Goal: Information Seeking & Learning: Learn about a topic

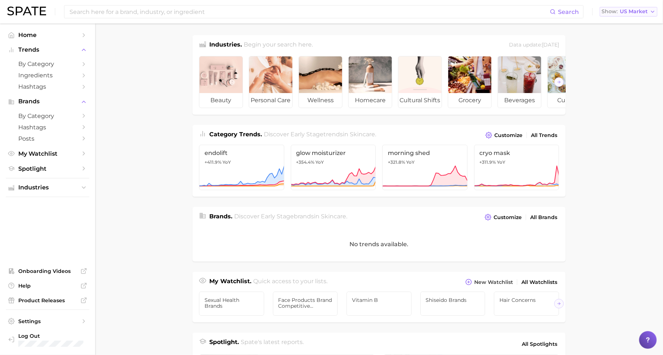
click at [643, 13] on span "US Market" at bounding box center [634, 12] width 28 height 4
click at [347, 148] on div "glow moisturizer +354.4% YoY" at bounding box center [333, 150] width 85 height 11
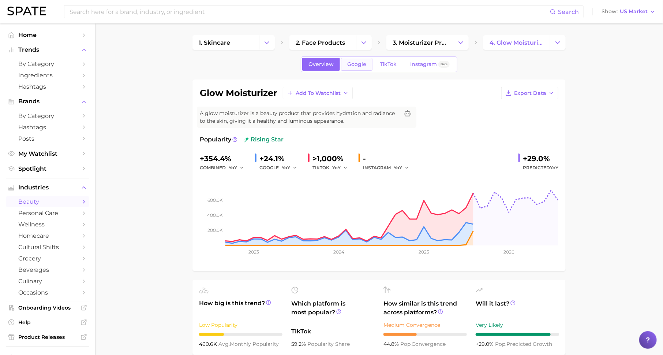
click at [356, 64] on span "Google" at bounding box center [356, 64] width 19 height 6
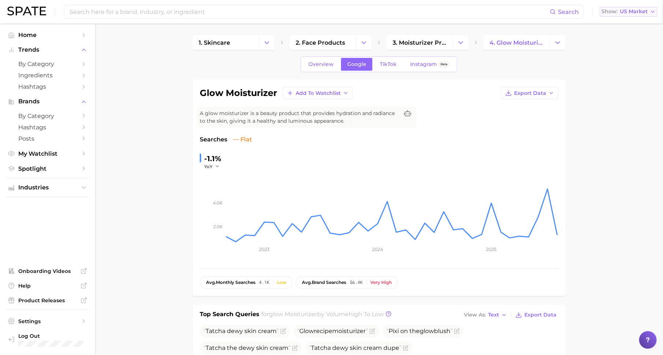
click at [637, 12] on span "US Market" at bounding box center [634, 12] width 28 height 4
click at [633, 39] on span "[GEOGRAPHIC_DATA]" at bounding box center [632, 37] width 57 height 6
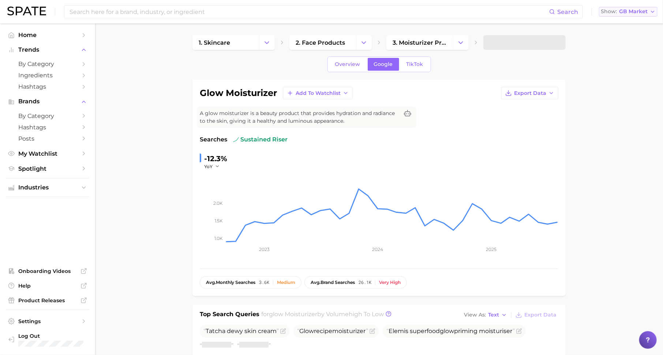
click at [630, 11] on span "GB Market" at bounding box center [633, 12] width 29 height 4
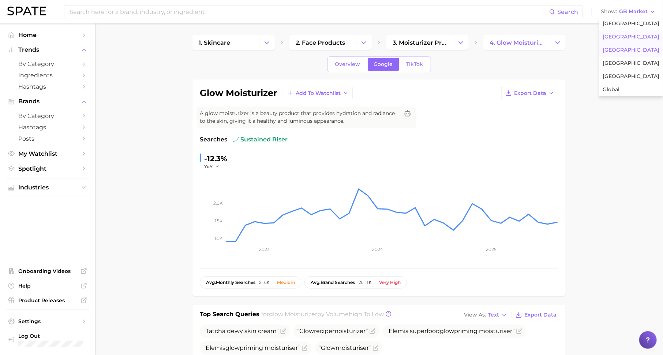
click at [627, 55] on button "[GEOGRAPHIC_DATA]" at bounding box center [631, 50] width 64 height 13
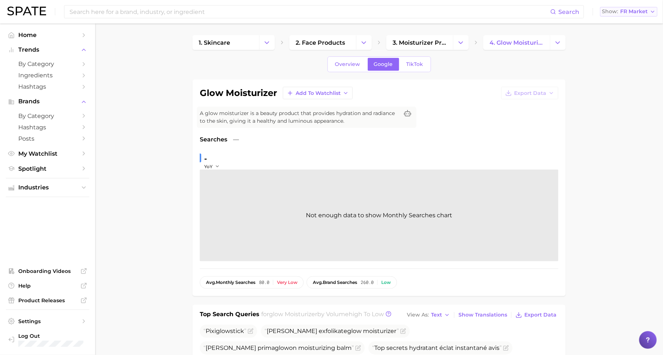
click at [643, 12] on span "FR Market" at bounding box center [633, 12] width 27 height 4
click at [632, 63] on span "[GEOGRAPHIC_DATA]" at bounding box center [632, 63] width 57 height 6
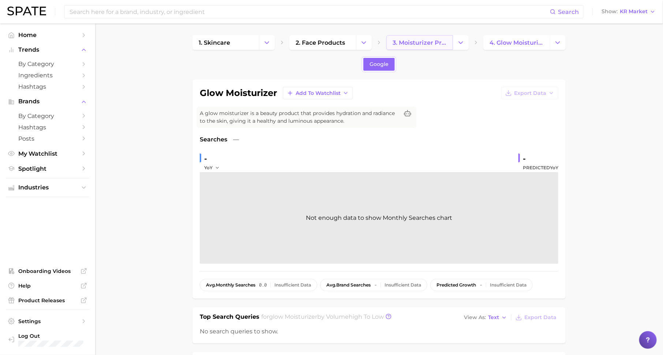
click at [426, 46] on link "3. moisturizer products" at bounding box center [420, 42] width 67 height 15
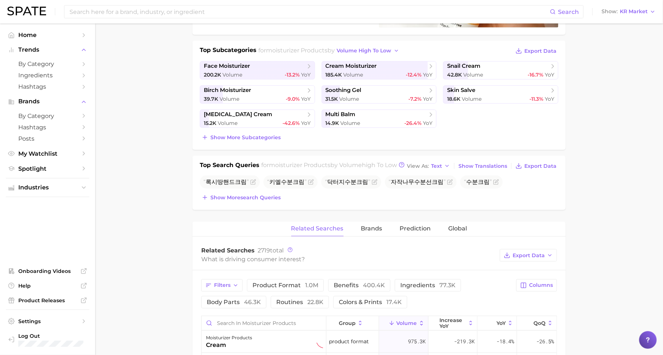
scroll to position [154, 0]
click at [486, 169] on span "Show Translations" at bounding box center [483, 166] width 49 height 6
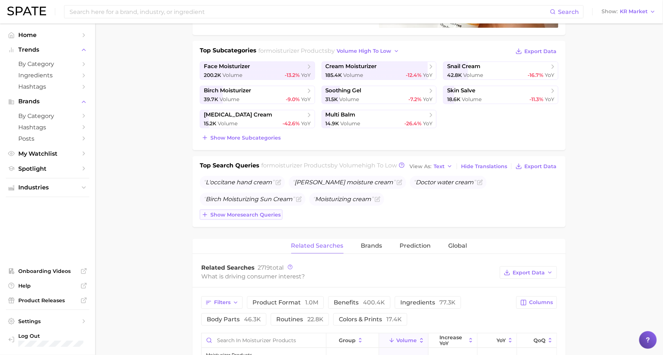
click at [215, 212] on span "Show more search queries" at bounding box center [245, 215] width 70 height 6
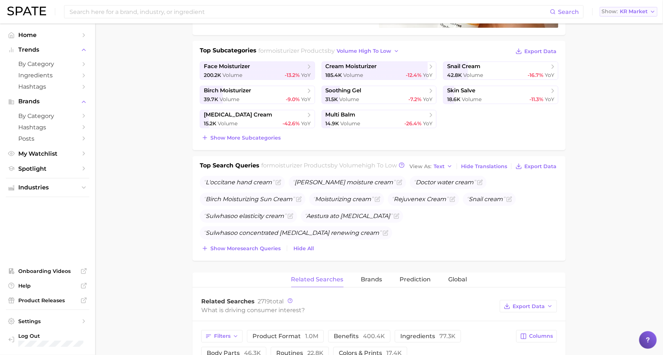
click at [636, 10] on span "KR Market" at bounding box center [634, 12] width 28 height 4
click at [617, 76] on span "[GEOGRAPHIC_DATA]" at bounding box center [632, 76] width 57 height 6
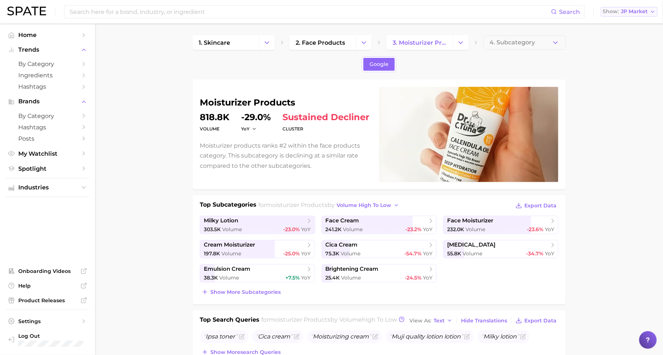
click at [624, 11] on span "JP Market" at bounding box center [634, 12] width 27 height 4
click at [624, 28] on button "[GEOGRAPHIC_DATA]" at bounding box center [633, 23] width 64 height 13
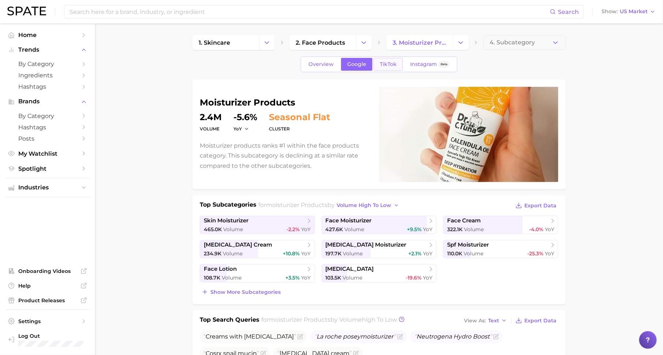
click at [382, 58] on link "TikTok" at bounding box center [388, 64] width 29 height 13
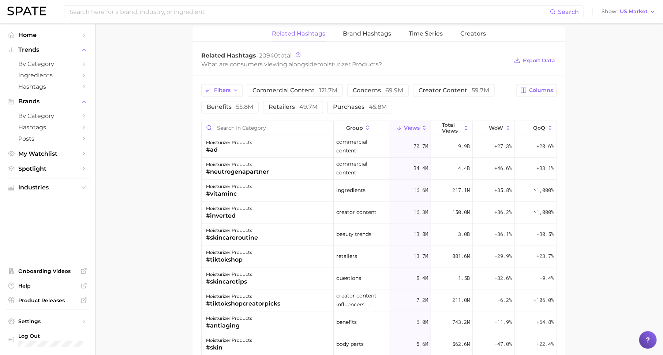
scroll to position [557, 0]
click at [365, 93] on button "concerns 69.9m" at bounding box center [377, 91] width 61 height 12
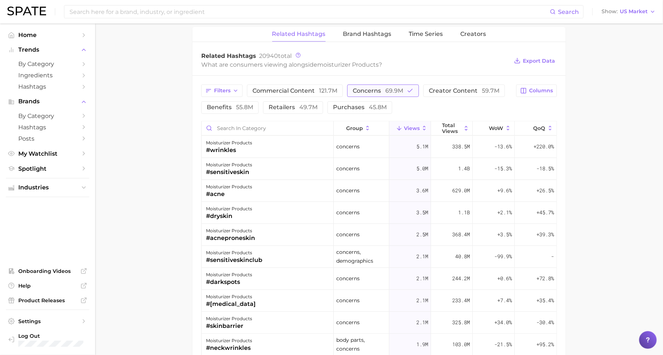
click at [365, 91] on button "concerns 69.9m" at bounding box center [383, 91] width 72 height 12
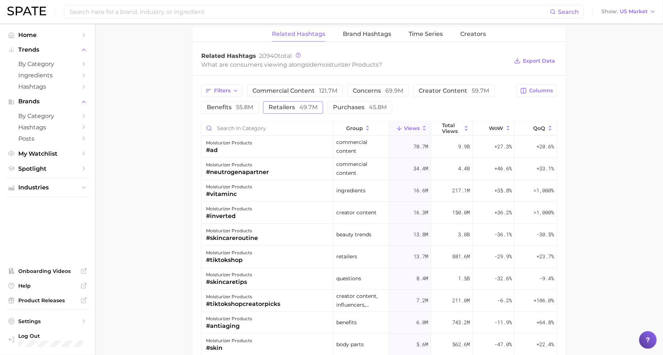
click at [312, 104] on span "49.7m" at bounding box center [308, 107] width 18 height 7
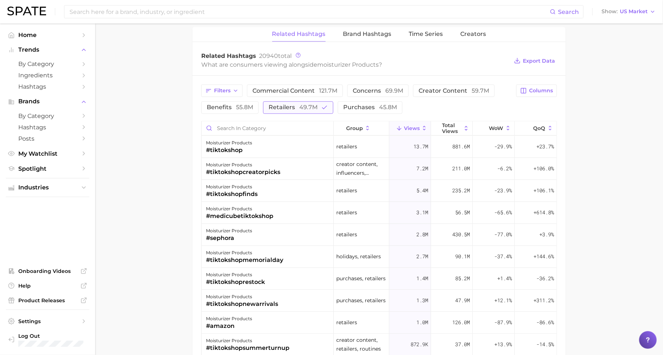
click at [307, 104] on span "49.7m" at bounding box center [308, 107] width 18 height 7
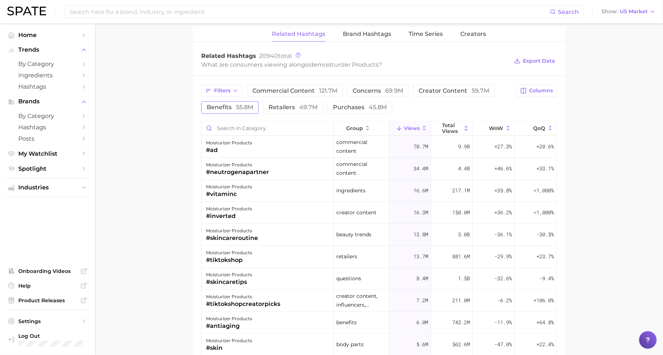
click at [231, 105] on span "benefits 55.8m" at bounding box center [230, 108] width 46 height 6
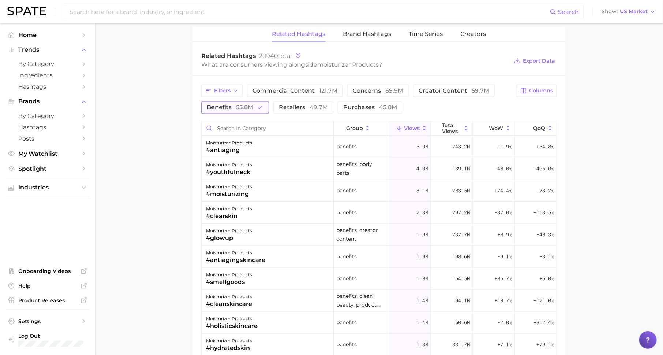
click at [231, 105] on span "benefits 55.8m" at bounding box center [230, 108] width 46 height 6
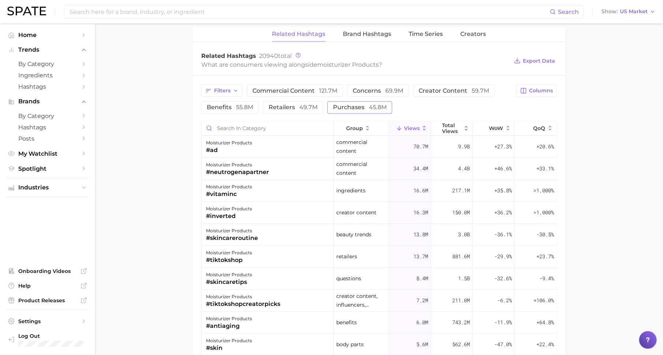
click at [333, 105] on span "purchases 45.8m" at bounding box center [360, 108] width 54 height 6
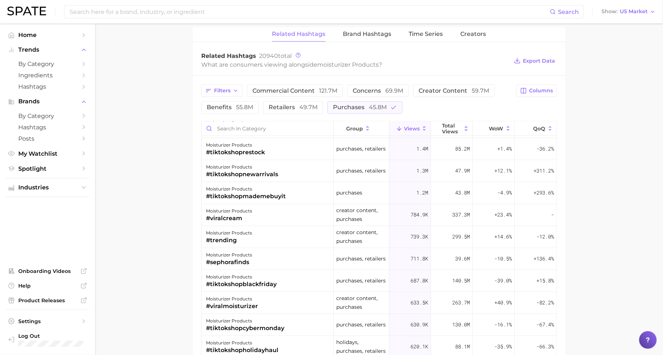
scroll to position [0, 0]
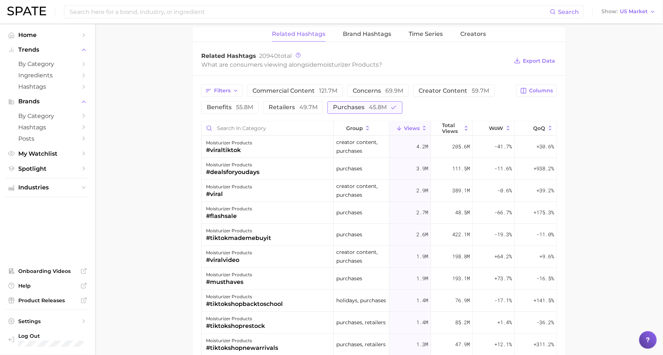
click at [338, 105] on span "purchases 45.8m" at bounding box center [360, 108] width 54 height 6
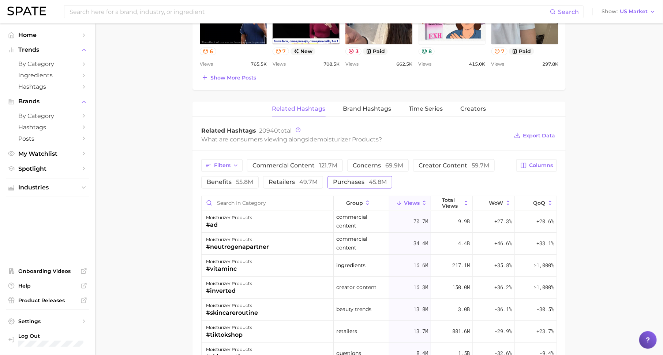
scroll to position [467, 0]
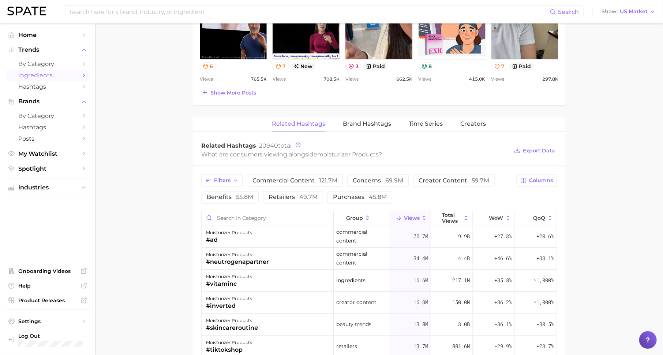
click at [52, 74] on span "Ingredients" at bounding box center [47, 75] width 59 height 7
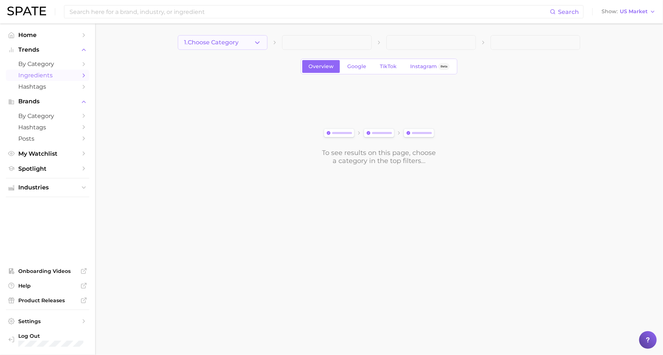
click at [231, 39] on span "1. Choose Category" at bounding box center [211, 42] width 55 height 7
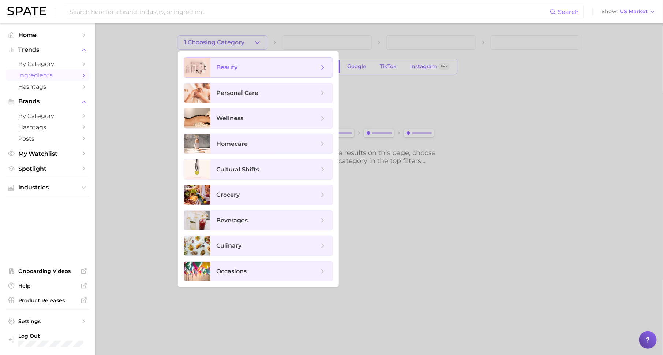
click at [246, 63] on span "beauty" at bounding box center [267, 67] width 102 height 8
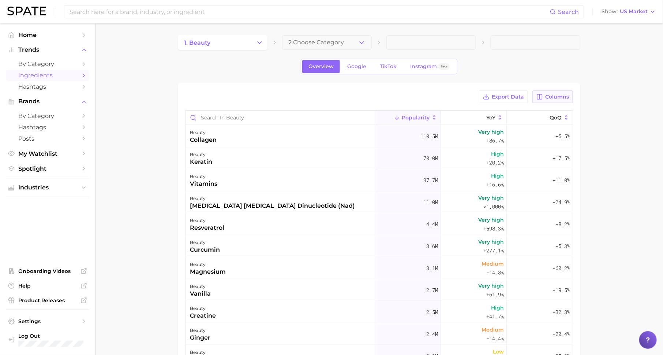
click at [561, 94] on span "Columns" at bounding box center [557, 97] width 24 height 6
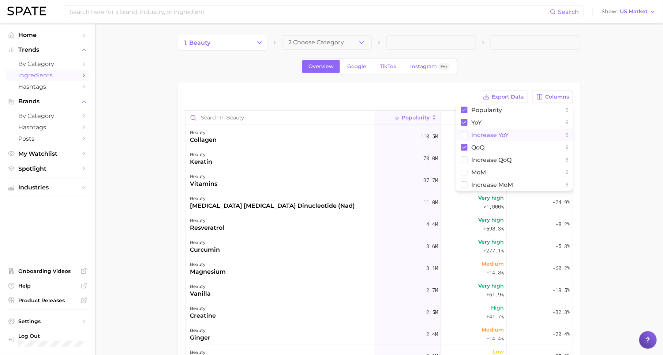
click at [514, 131] on button "Increase YoY" at bounding box center [514, 134] width 117 height 12
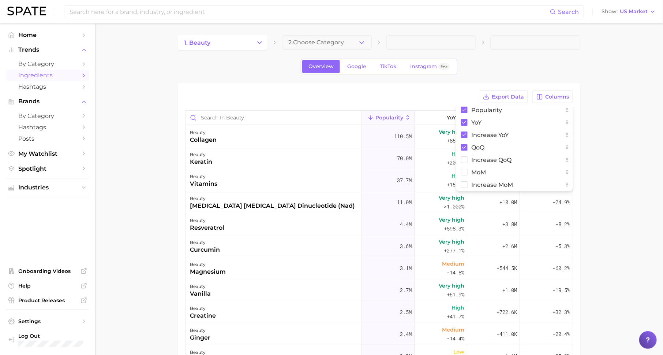
click at [604, 110] on main "1. beauty 2. Choose Category Overview Google TikTok Instagram Beta Export Data …" at bounding box center [379, 265] width 568 height 485
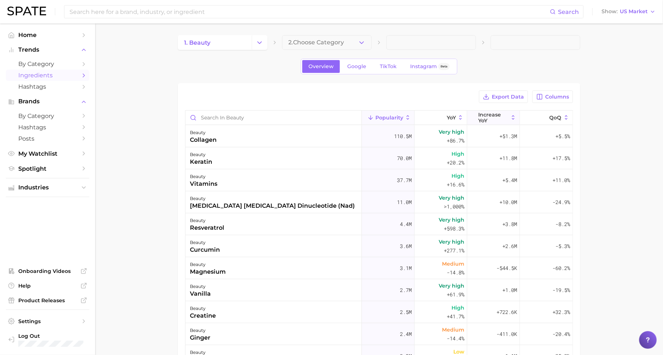
click at [481, 112] on span "Increase YoY" at bounding box center [493, 118] width 30 height 12
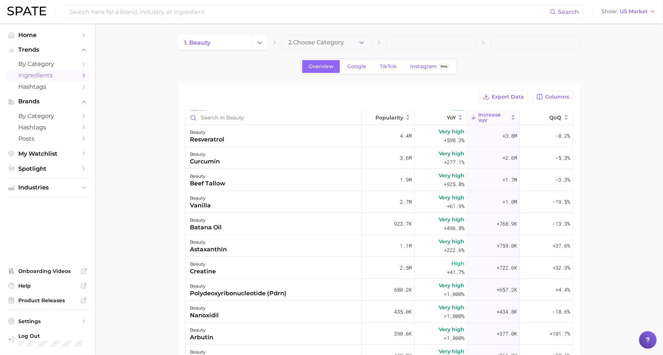
scroll to position [90, 0]
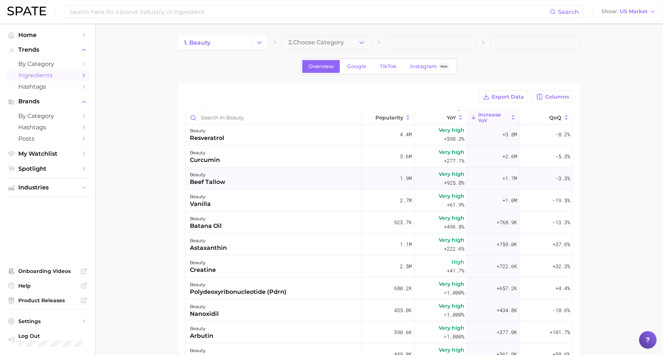
click at [208, 173] on div "beauty" at bounding box center [208, 174] width 36 height 9
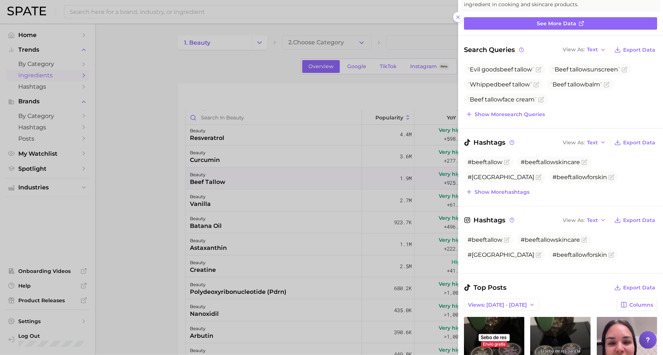
scroll to position [65, 0]
click at [150, 57] on div at bounding box center [331, 177] width 663 height 355
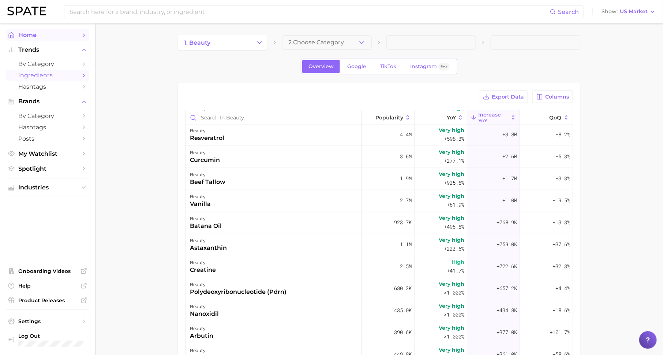
click at [81, 35] on icon "Sidebar" at bounding box center [84, 35] width 7 height 7
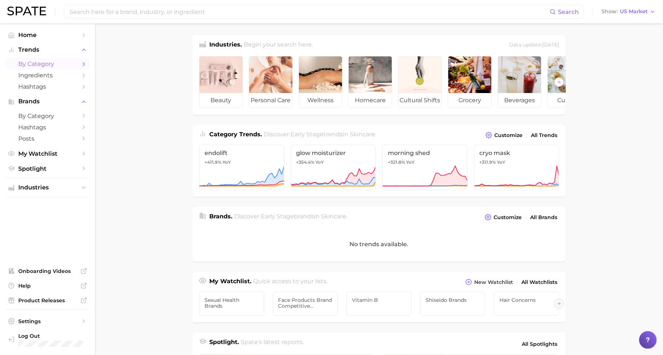
click at [78, 63] on link "by Category" at bounding box center [47, 63] width 83 height 11
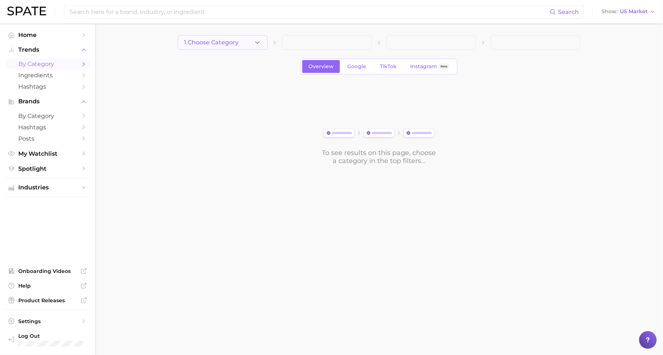
click at [206, 43] on span "1. Choose Category" at bounding box center [211, 42] width 55 height 7
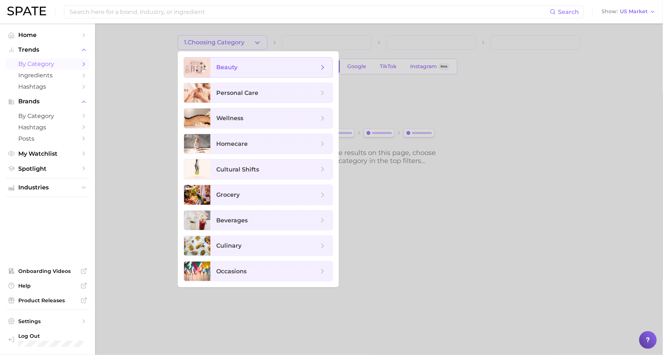
click at [245, 66] on span "beauty" at bounding box center [267, 67] width 102 height 8
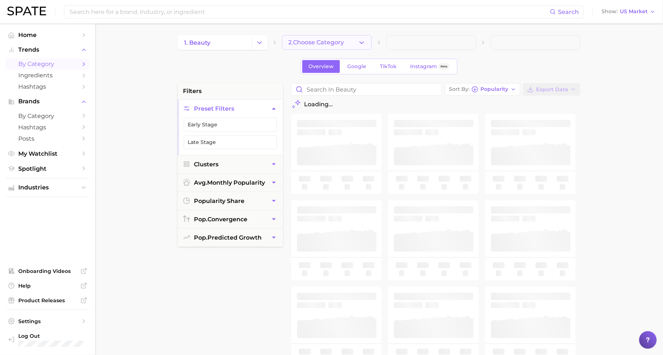
click at [301, 39] on span "2. Choose Category" at bounding box center [316, 42] width 56 height 7
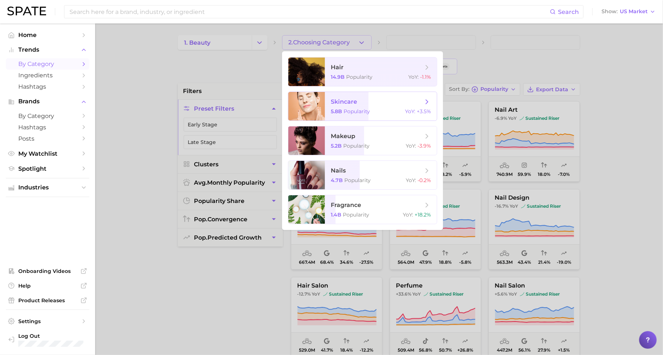
click at [355, 99] on span "skincare" at bounding box center [344, 101] width 26 height 7
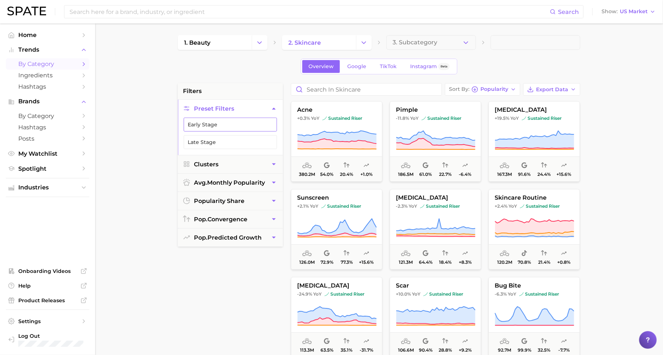
click at [268, 126] on icon "button" at bounding box center [270, 125] width 6 height 6
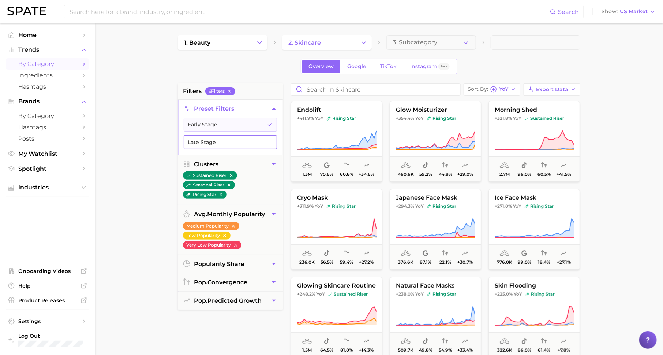
click at [242, 142] on button "Late Stage" at bounding box center [230, 142] width 93 height 14
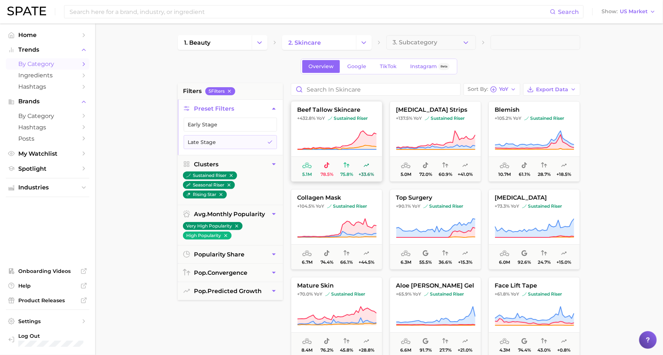
click at [359, 138] on icon at bounding box center [337, 140] width 79 height 19
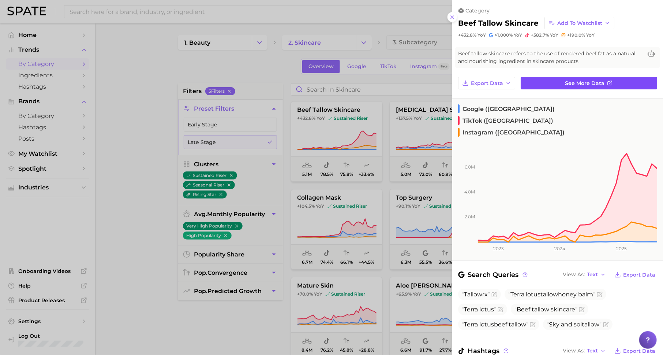
click at [569, 84] on span "See more data" at bounding box center [585, 83] width 40 height 6
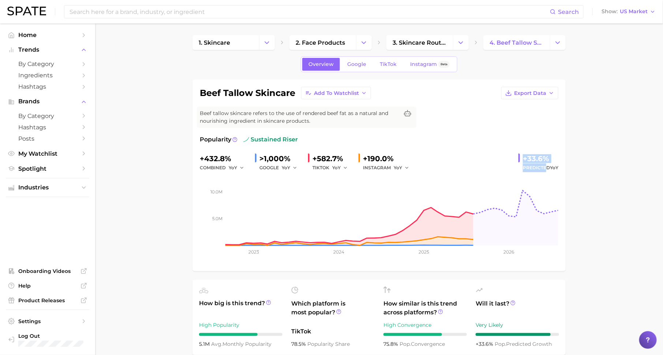
drag, startPoint x: 524, startPoint y: 157, endPoint x: 545, endPoint y: 170, distance: 25.0
click at [545, 170] on div "+33.6% Predicted YoY" at bounding box center [539, 162] width 40 height 19
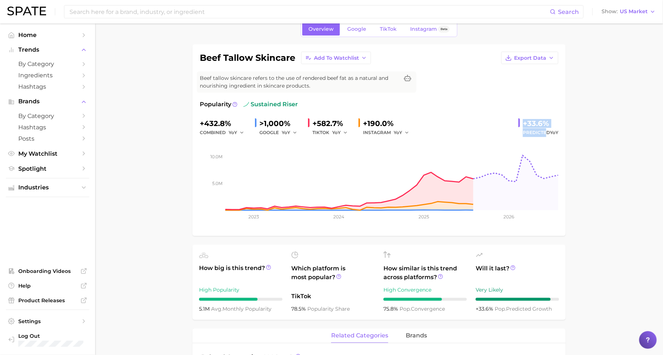
scroll to position [29, 0]
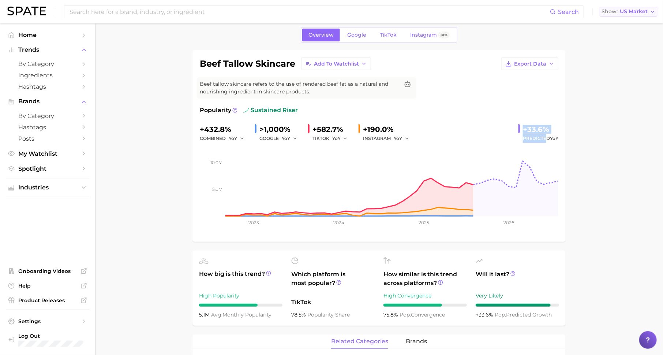
click at [634, 11] on span "US Market" at bounding box center [634, 12] width 28 height 4
click at [403, 31] on div "Overview Google TikTok Instagram Beta" at bounding box center [379, 35] width 157 height 16
click at [388, 34] on span "TikTok" at bounding box center [388, 35] width 17 height 6
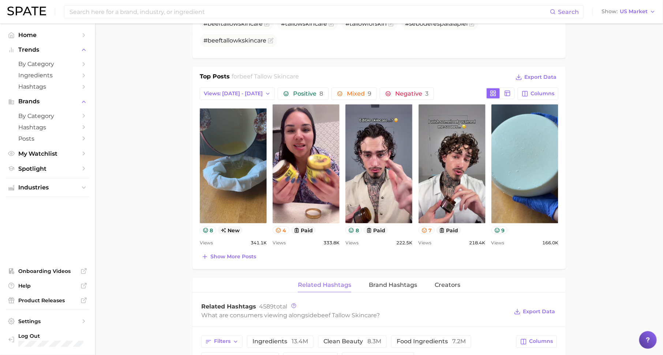
scroll to position [335, 0]
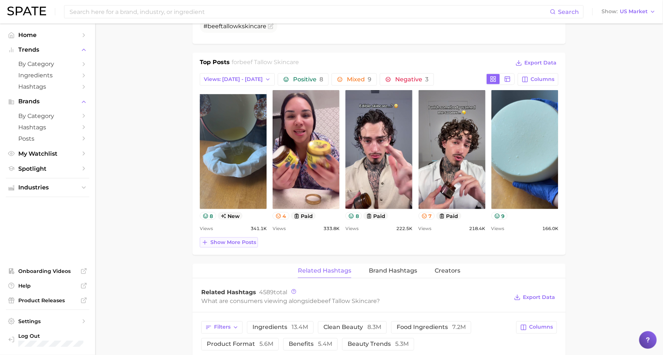
click at [244, 245] on button "Show more posts" at bounding box center [229, 242] width 58 height 10
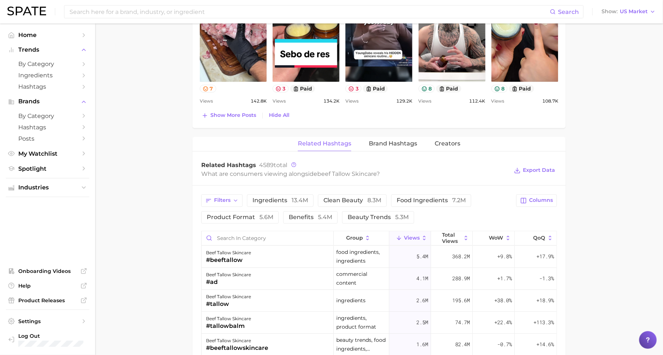
scroll to position [619, 0]
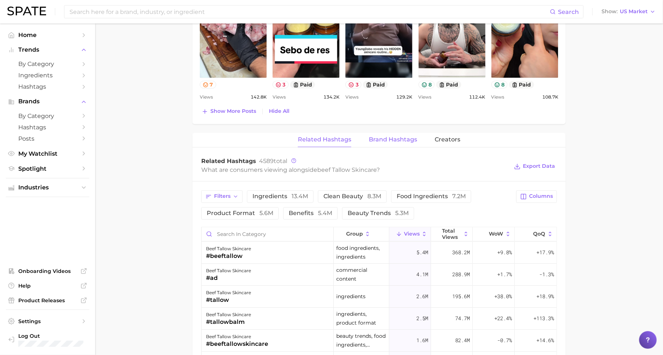
click at [388, 137] on span "Brand Hashtags" at bounding box center [393, 140] width 48 height 7
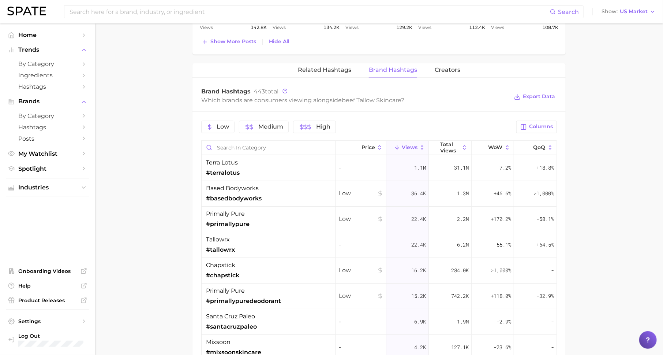
scroll to position [688, 0]
click at [399, 212] on div "22.4k" at bounding box center [408, 220] width 42 height 26
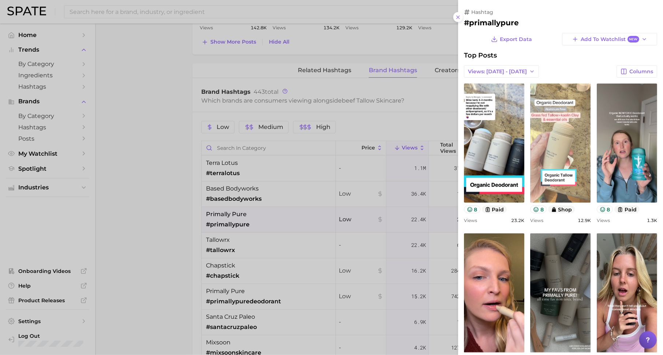
scroll to position [0, 0]
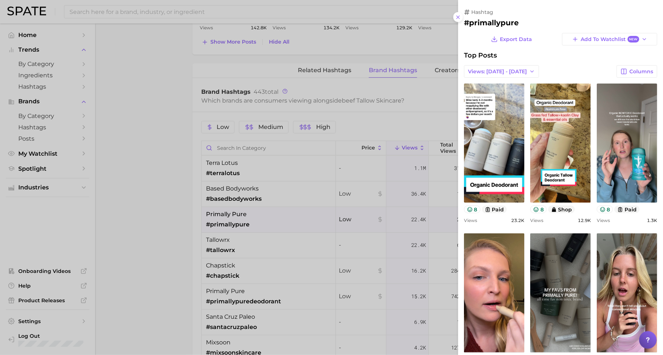
click at [164, 148] on div at bounding box center [331, 177] width 663 height 355
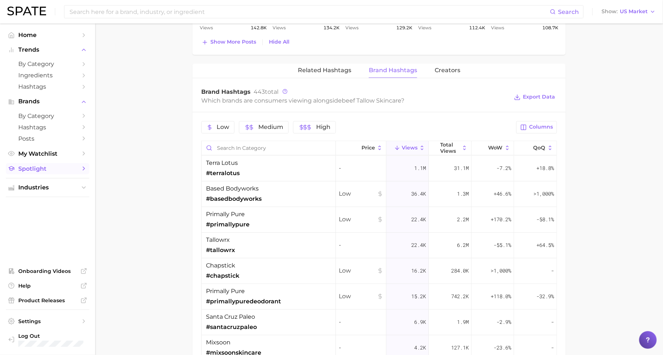
click at [60, 168] on span "Spotlight" at bounding box center [47, 168] width 59 height 7
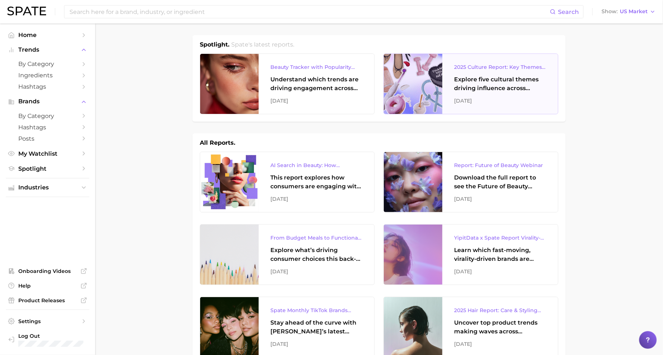
click at [517, 78] on div "Explore five cultural themes driving influence across beauty, food, and pop cul…" at bounding box center [500, 84] width 92 height 18
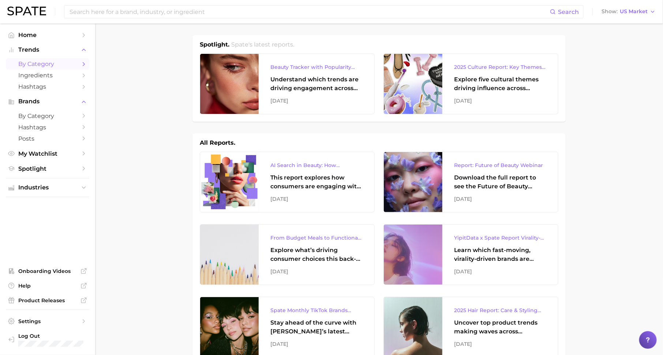
click at [51, 63] on span "by Category" at bounding box center [47, 63] width 59 height 7
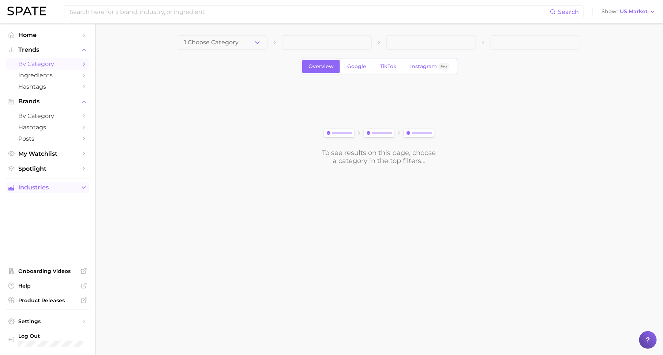
click at [83, 186] on icon "Sidebar" at bounding box center [84, 187] width 7 height 7
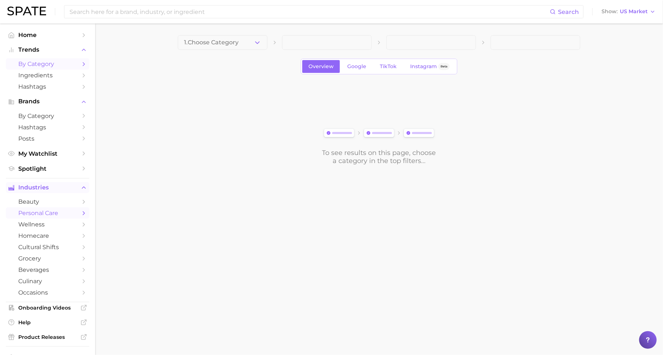
click at [77, 211] on link "personal care" at bounding box center [47, 212] width 83 height 11
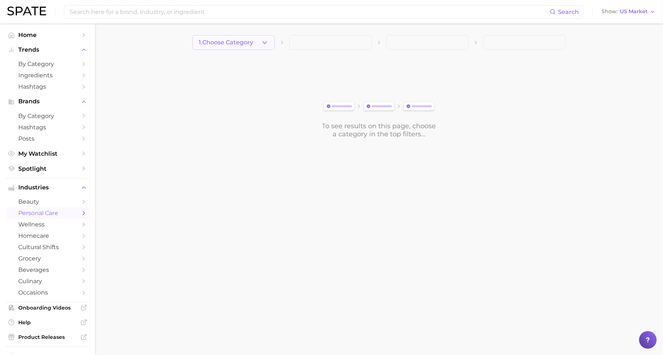
click at [230, 43] on span "1. Choose Category" at bounding box center [226, 42] width 55 height 7
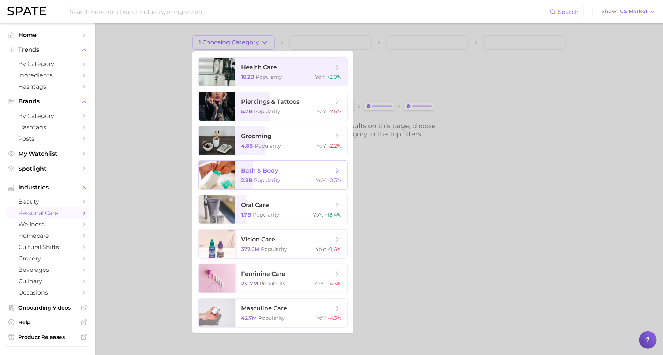
click at [268, 178] on span "Popularity" at bounding box center [267, 180] width 26 height 7
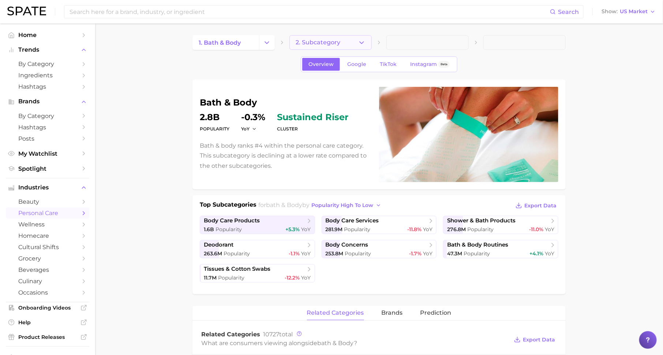
click at [330, 44] on span "2. Subcategory" at bounding box center [318, 42] width 45 height 7
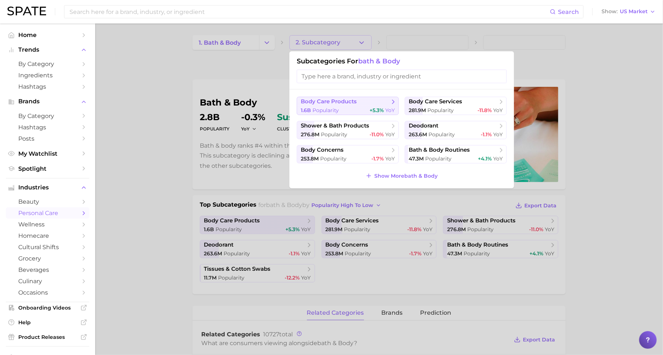
click at [355, 109] on div "1.6b Popularity +5.3% YoY" at bounding box center [348, 110] width 94 height 7
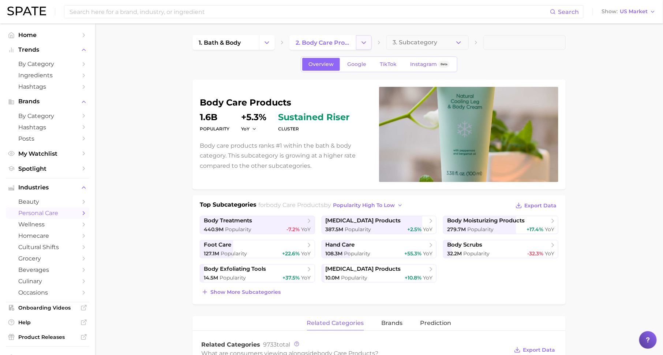
click at [365, 48] on button "Change Category" at bounding box center [364, 42] width 16 height 15
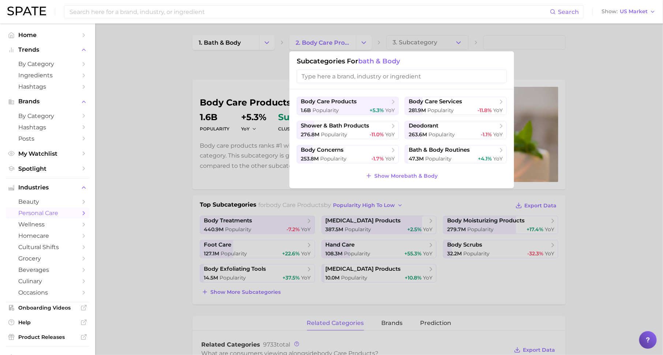
click at [273, 72] on div at bounding box center [331, 177] width 663 height 355
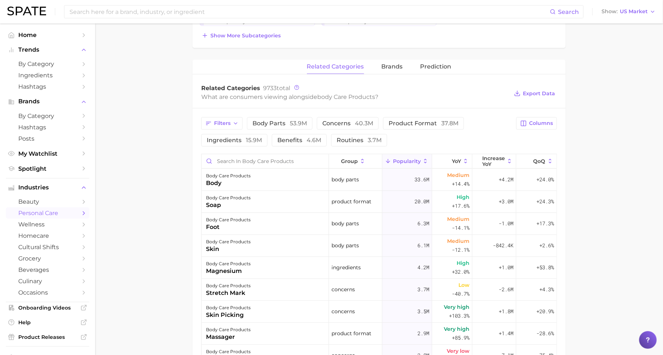
scroll to position [261, 0]
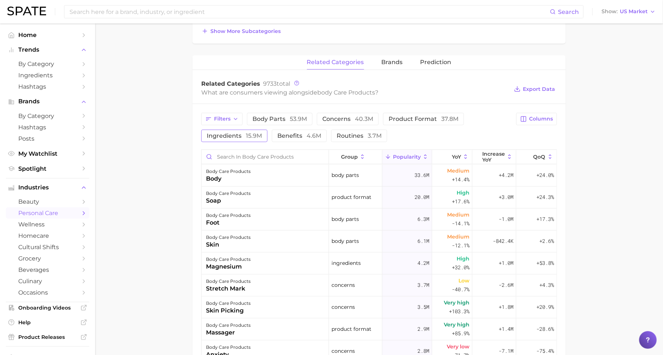
click at [243, 130] on button "ingredients 15.9m" at bounding box center [234, 136] width 66 height 12
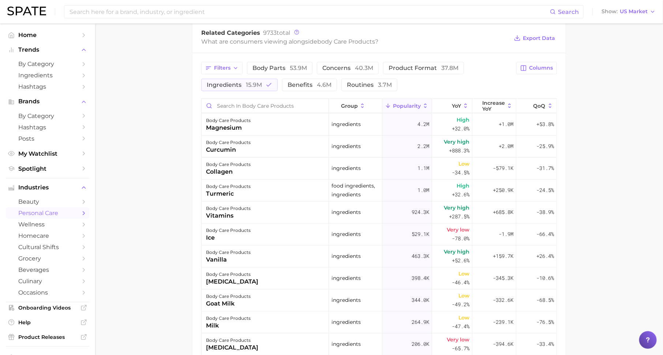
scroll to position [313, 0]
click at [255, 124] on div "body care products magnesium" at bounding box center [265, 123] width 127 height 22
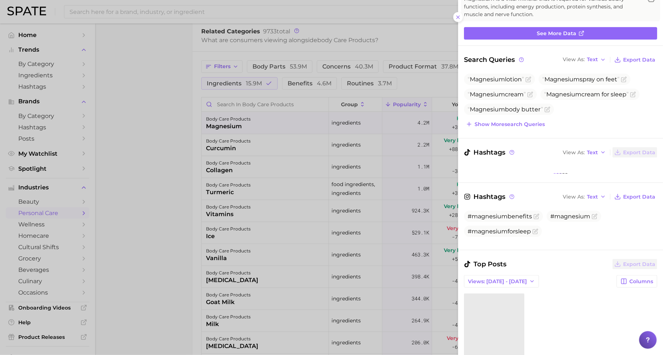
scroll to position [62, 0]
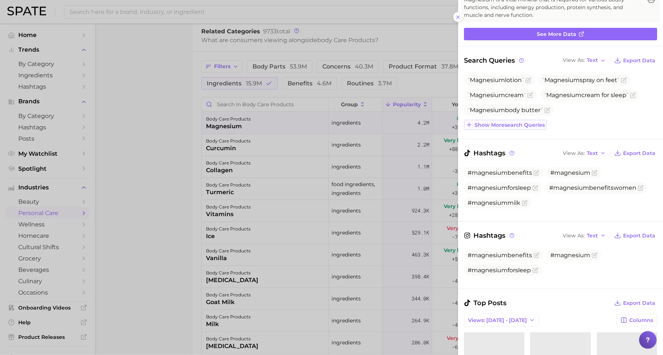
click at [536, 128] on button "Show more search queries" at bounding box center [505, 125] width 83 height 10
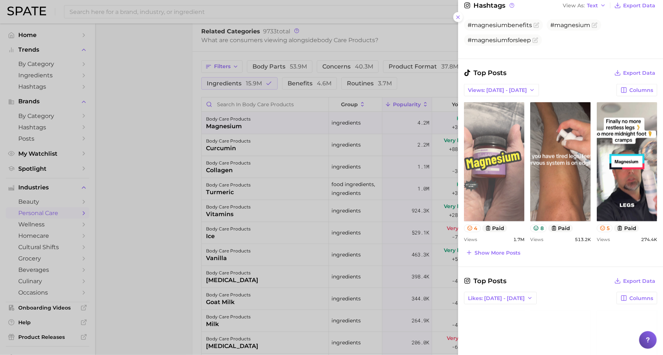
scroll to position [337, 0]
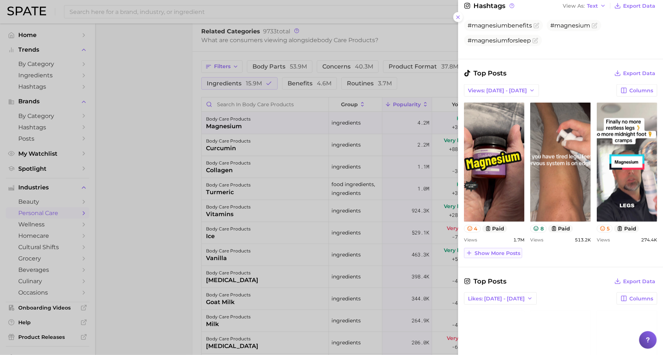
click at [504, 253] on span "Show more posts" at bounding box center [498, 253] width 46 height 6
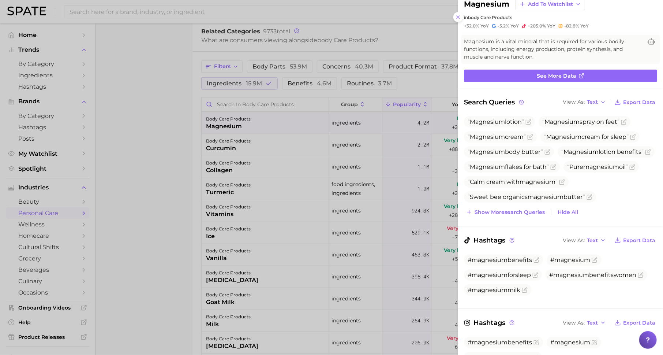
scroll to position [0, 0]
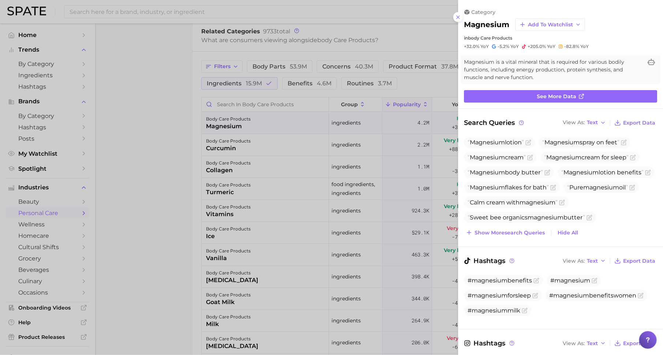
click at [420, 82] on div at bounding box center [331, 177] width 663 height 355
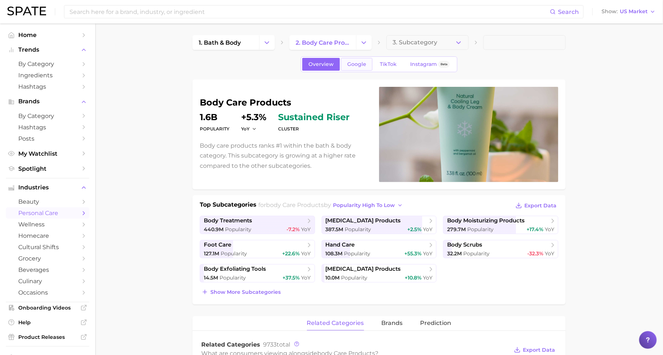
click at [357, 62] on span "Google" at bounding box center [356, 64] width 19 height 6
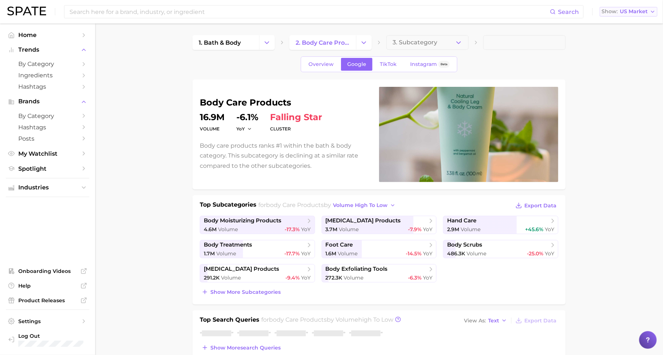
click at [632, 14] on span "US Market" at bounding box center [634, 12] width 28 height 4
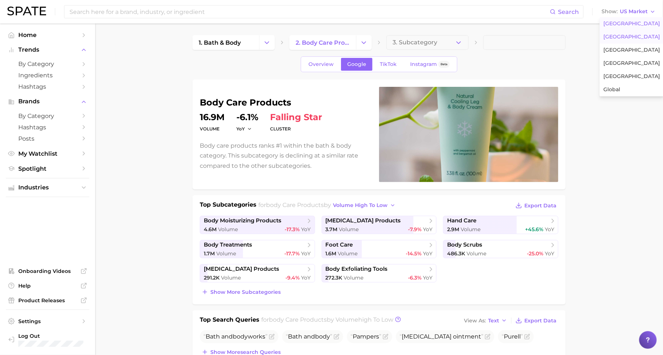
click at [627, 36] on span "[GEOGRAPHIC_DATA]" at bounding box center [632, 37] width 57 height 6
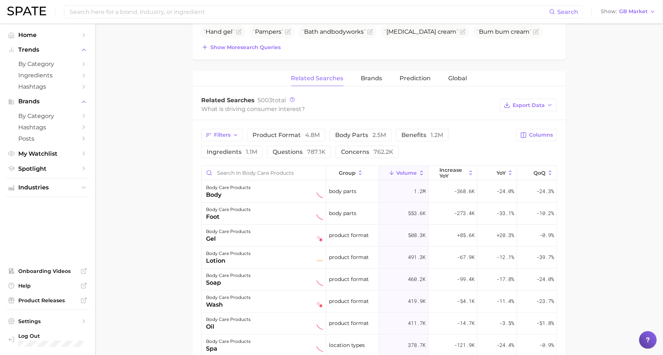
scroll to position [303, 0]
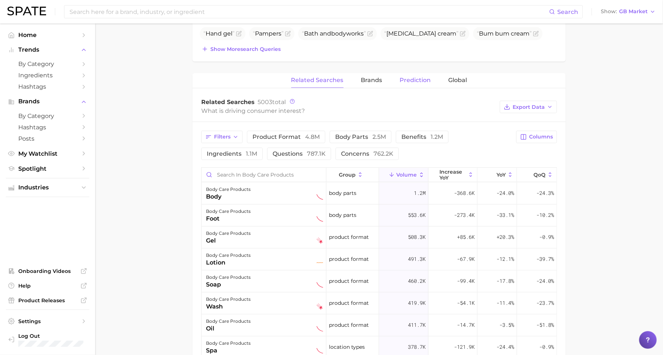
click at [425, 77] on span "Prediction" at bounding box center [415, 80] width 31 height 7
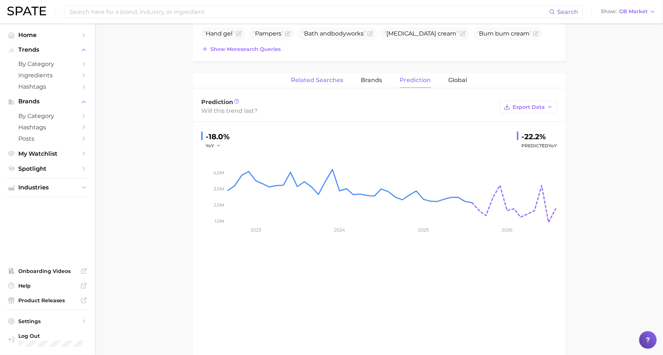
click at [325, 74] on button "Related Searches" at bounding box center [317, 80] width 52 height 14
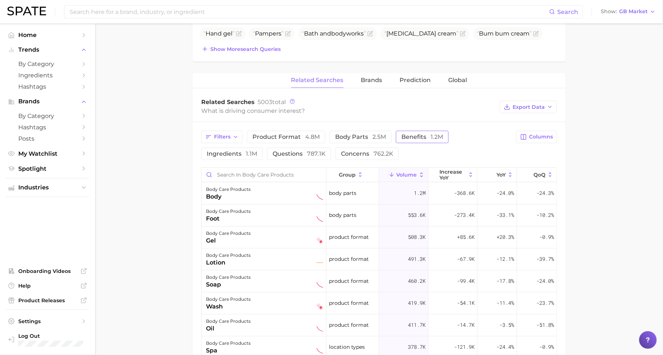
click at [418, 134] on span "benefits 1.2m" at bounding box center [423, 136] width 42 height 7
click at [462, 177] on span "increase YoY" at bounding box center [453, 175] width 27 height 12
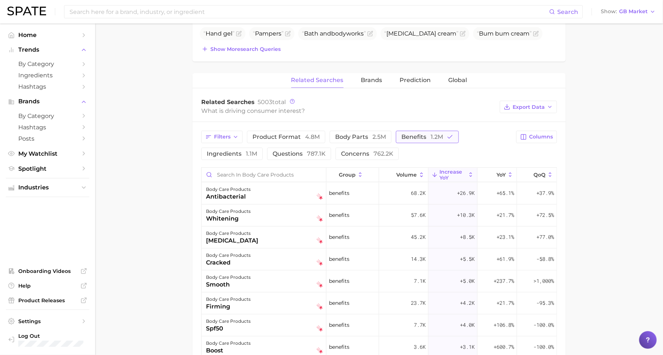
click at [412, 138] on button "benefits 1.2m" at bounding box center [427, 137] width 63 height 12
click at [414, 172] on span "Volume" at bounding box center [406, 175] width 20 height 6
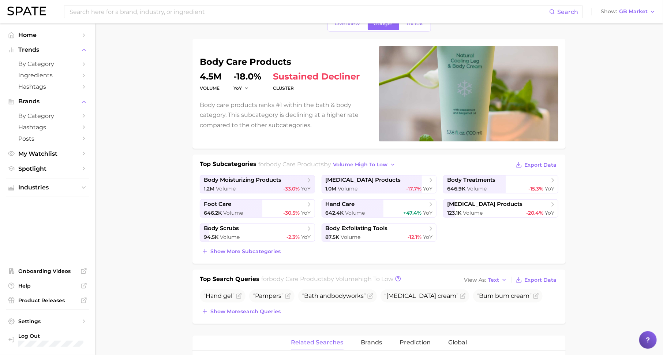
scroll to position [0, 0]
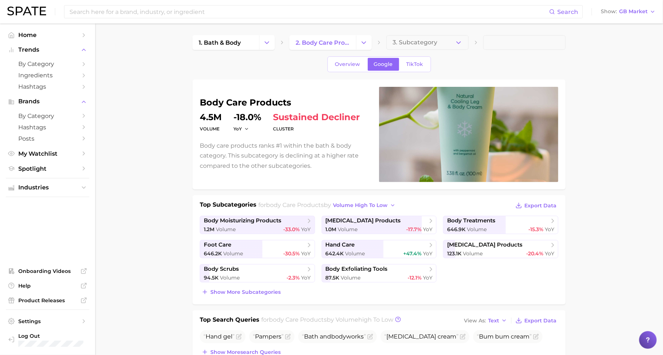
click at [417, 63] on span "TikTok" at bounding box center [415, 64] width 17 height 6
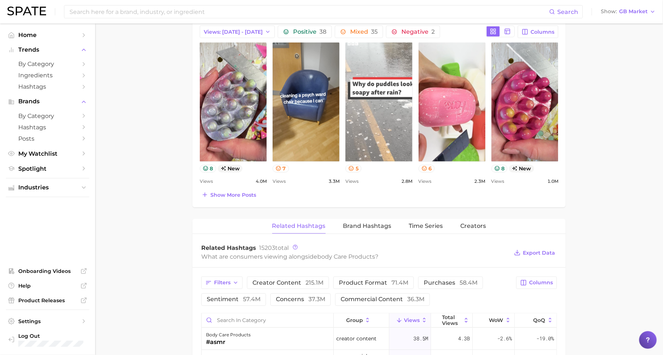
scroll to position [367, 0]
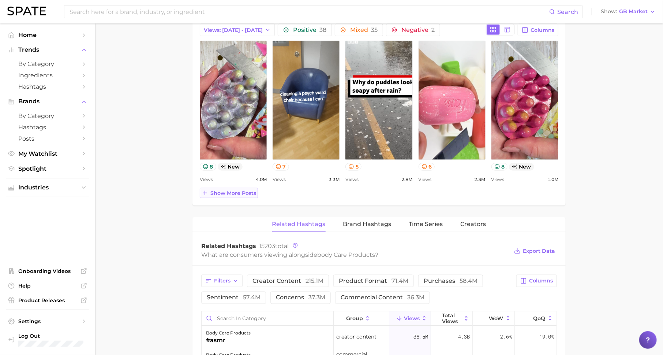
click at [241, 191] on span "Show more posts" at bounding box center [233, 193] width 46 height 6
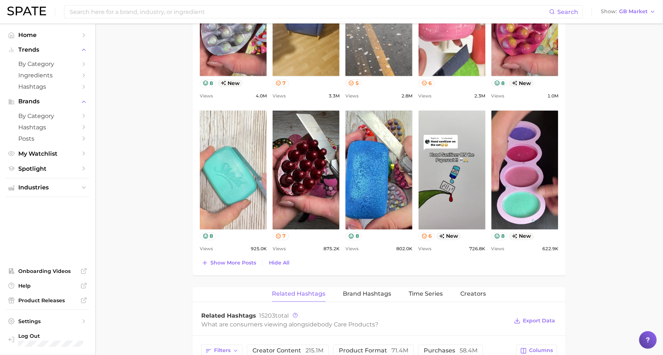
scroll to position [478, 0]
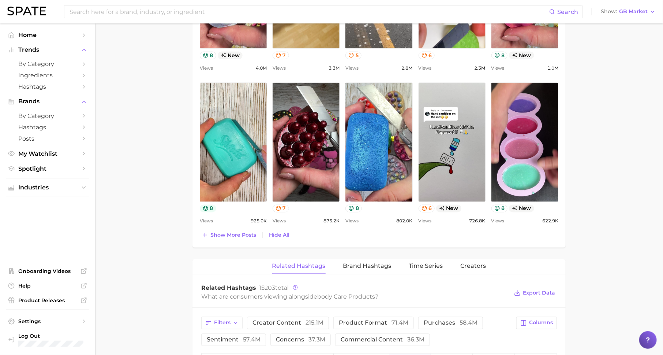
click at [203, 206] on icon at bounding box center [206, 208] width 6 height 6
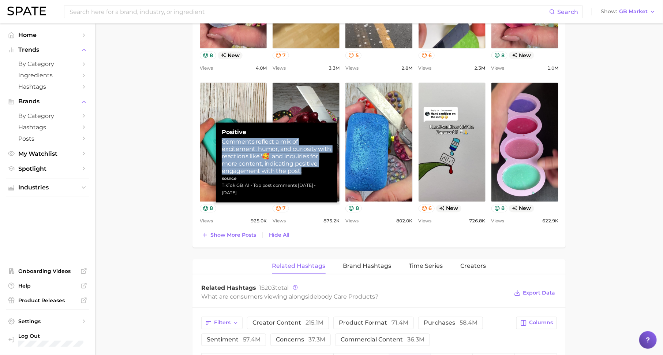
drag, startPoint x: 222, startPoint y: 141, endPoint x: 302, endPoint y: 169, distance: 84.8
click at [302, 169] on div "Comments reflect a mix of excitement, humor, and curiosity with reactions like …" at bounding box center [277, 156] width 110 height 37
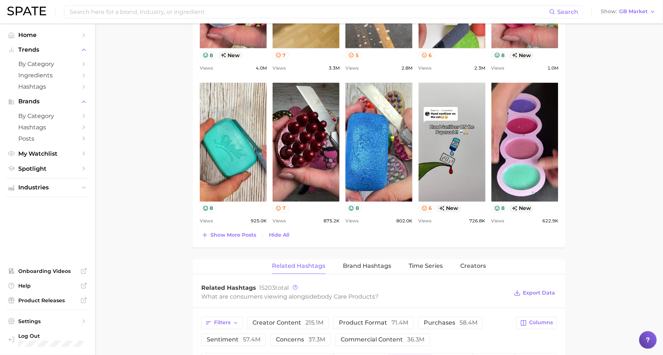
click at [306, 238] on div "Top Posts for body care products Export Data Views: [DATE] - [DATE] Positive 38…" at bounding box center [379, 69] width 373 height 355
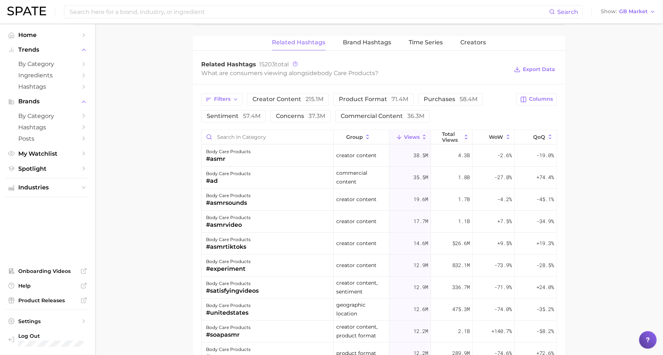
scroll to position [701, 0]
click at [280, 114] on span "concerns 37.3m" at bounding box center [300, 117] width 49 height 6
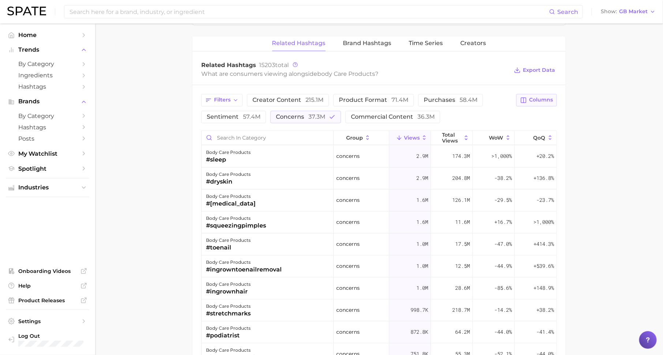
click at [530, 98] on span "Columns" at bounding box center [541, 100] width 24 height 6
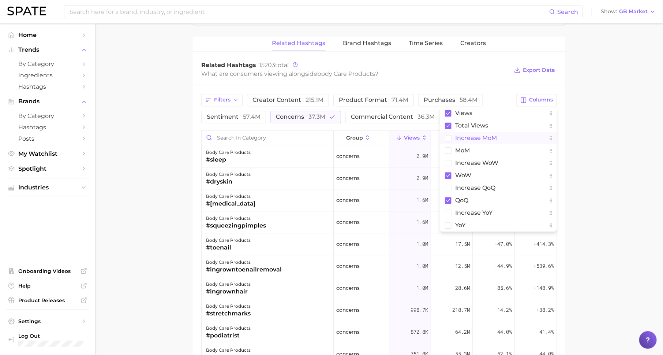
click at [500, 141] on button "increase MoM" at bounding box center [498, 138] width 117 height 12
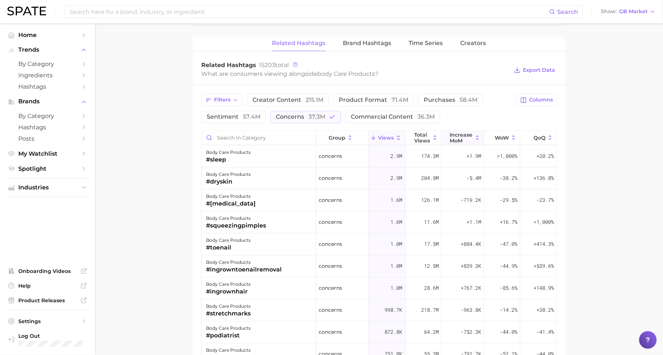
click at [464, 132] on span "increase MoM" at bounding box center [461, 138] width 23 height 12
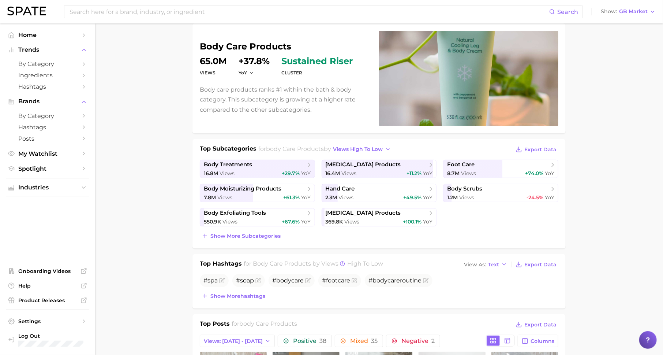
scroll to position [0, 0]
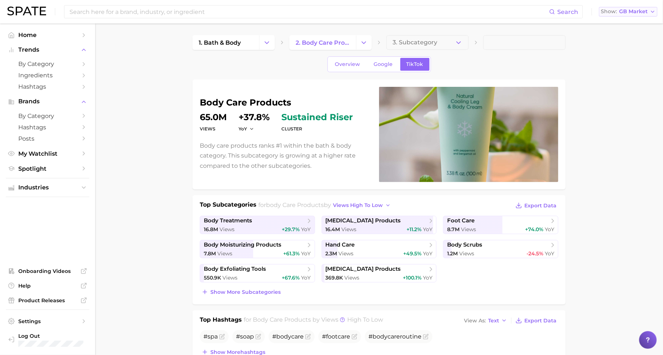
click at [636, 10] on span "GB Market" at bounding box center [633, 12] width 29 height 4
click at [626, 45] on button "[GEOGRAPHIC_DATA]" at bounding box center [631, 50] width 64 height 13
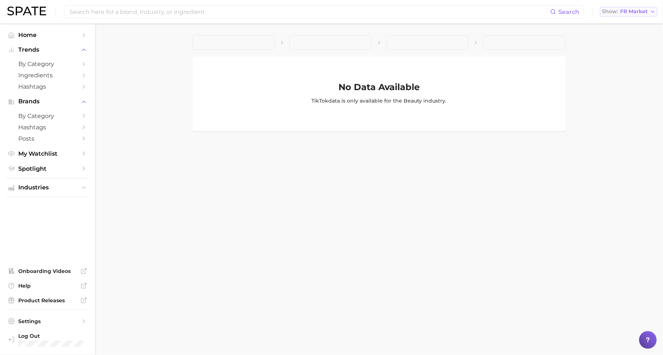
click at [631, 15] on button "Show FR Market" at bounding box center [628, 12] width 57 height 10
click at [623, 26] on span "[GEOGRAPHIC_DATA]" at bounding box center [632, 23] width 57 height 6
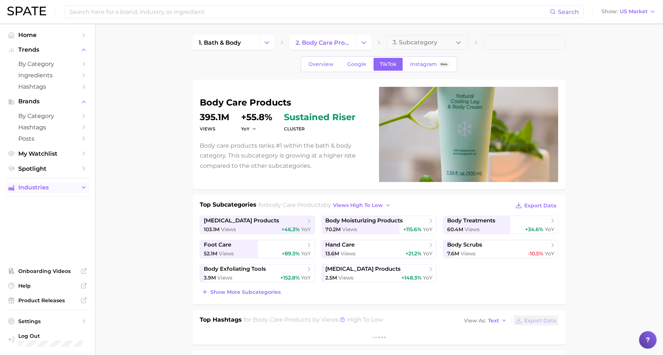
click at [45, 187] on span "Industries" at bounding box center [47, 187] width 59 height 7
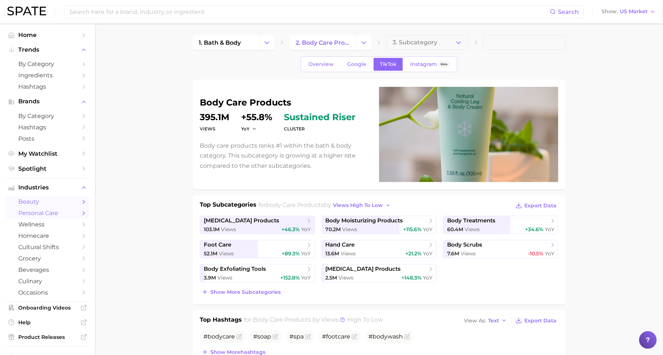
click at [65, 204] on span "beauty" at bounding box center [47, 201] width 59 height 7
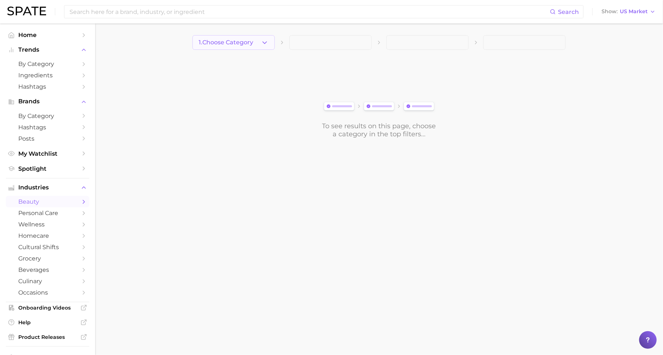
click at [243, 38] on button "1. Choose Category" at bounding box center [234, 42] width 82 height 15
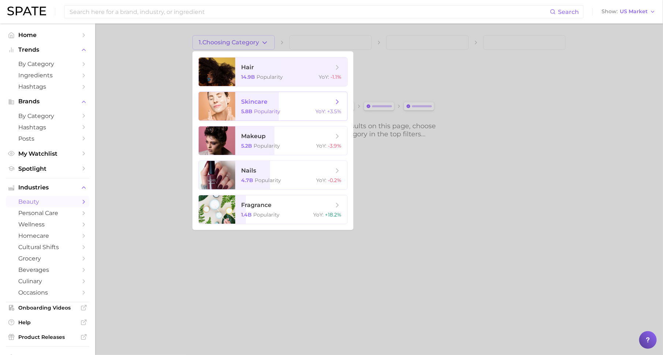
click at [260, 100] on span "skincare" at bounding box center [254, 101] width 26 height 7
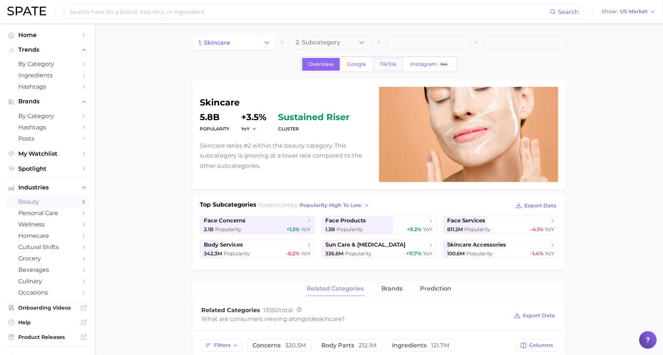
click at [394, 63] on span "TikTok" at bounding box center [388, 64] width 17 height 6
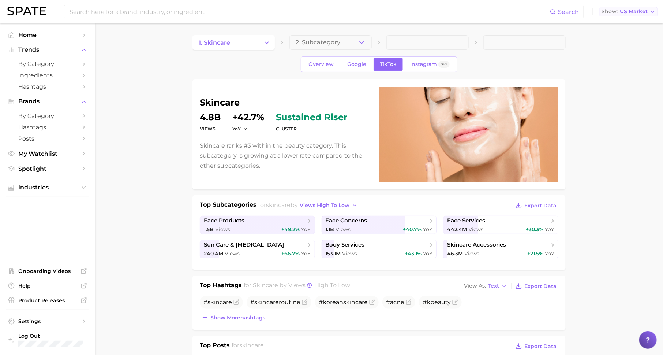
click at [632, 10] on span "US Market" at bounding box center [634, 12] width 28 height 4
click at [627, 50] on button "[GEOGRAPHIC_DATA]" at bounding box center [632, 50] width 64 height 13
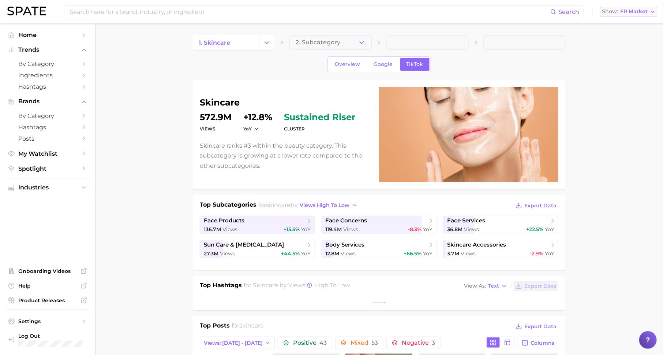
click at [637, 14] on span "FR Market" at bounding box center [633, 12] width 27 height 4
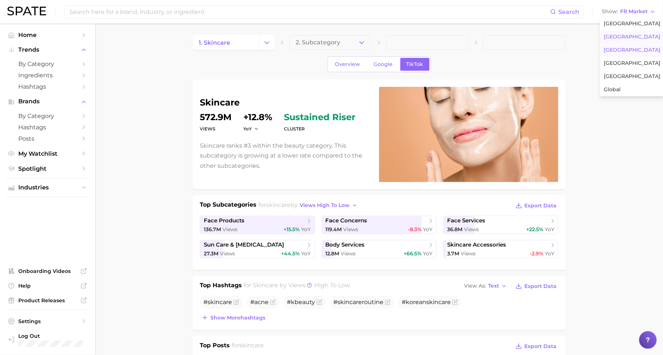
click at [609, 38] on span "[GEOGRAPHIC_DATA]" at bounding box center [632, 37] width 57 height 6
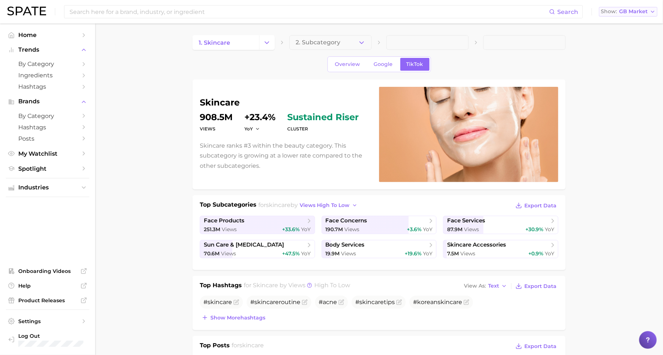
click at [624, 11] on span "GB Market" at bounding box center [633, 12] width 29 height 4
click at [624, 23] on span "[GEOGRAPHIC_DATA]" at bounding box center [631, 23] width 57 height 6
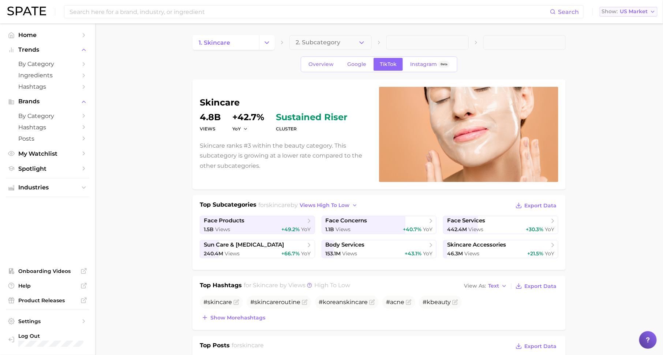
click at [634, 10] on span "US Market" at bounding box center [634, 12] width 28 height 4
click at [615, 47] on span "[GEOGRAPHIC_DATA]" at bounding box center [632, 50] width 57 height 6
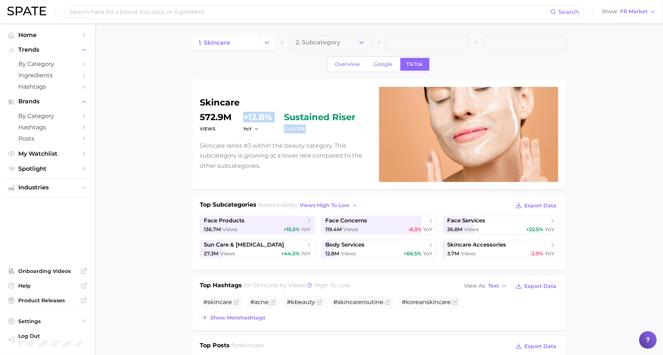
drag, startPoint x: 244, startPoint y: 115, endPoint x: 279, endPoint y: 115, distance: 35.1
click at [279, 115] on dl "Views 572.9m YoY +12.8% cluster sustained riser" at bounding box center [285, 123] width 171 height 20
click at [274, 150] on p "Skincare ranks #3 within the beauty category. This subcategory is growing at a …" at bounding box center [285, 156] width 171 height 30
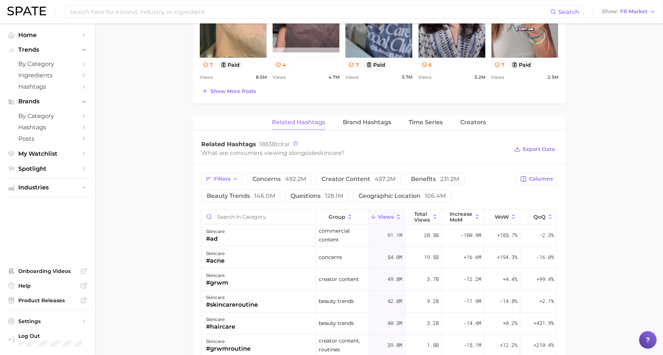
scroll to position [450, 0]
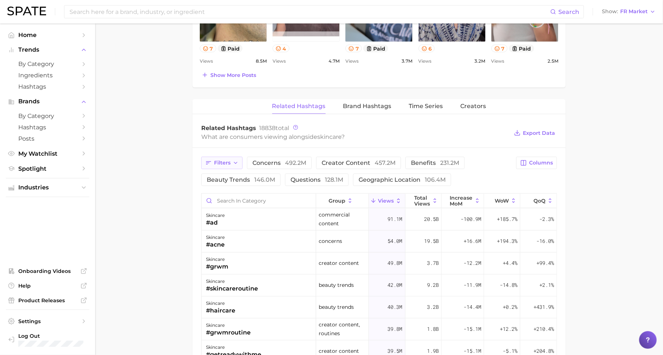
click at [231, 161] on button "Filters" at bounding box center [221, 163] width 41 height 12
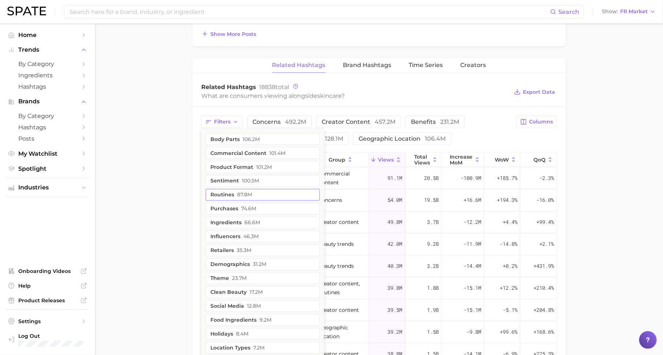
scroll to position [497, 0]
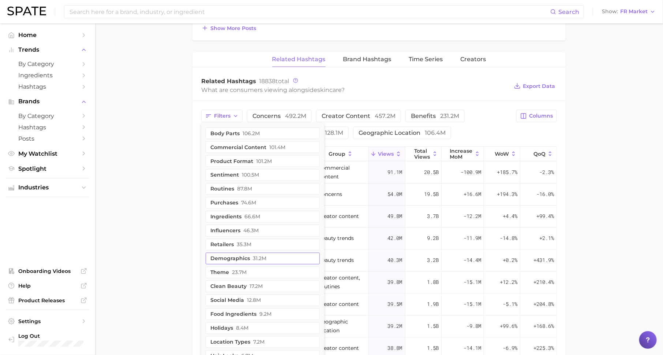
click at [251, 257] on button "demographics 31.2m" at bounding box center [263, 259] width 114 height 12
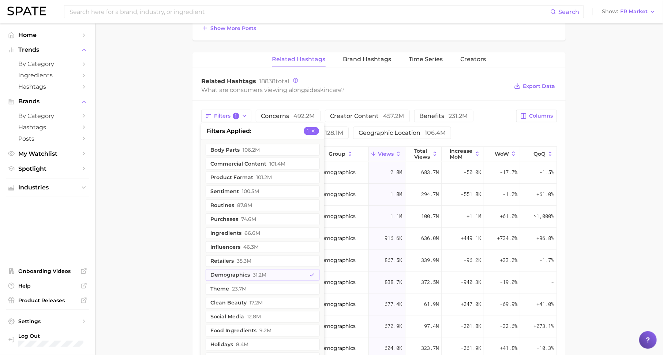
click at [163, 216] on main "1. skincare 2. Subcategory Overview Google TikTok skincare Views 572.9m YoY +12…" at bounding box center [379, 36] width 568 height 1020
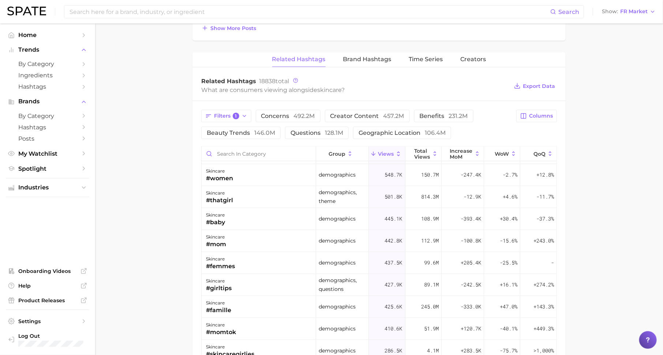
scroll to position [0, 0]
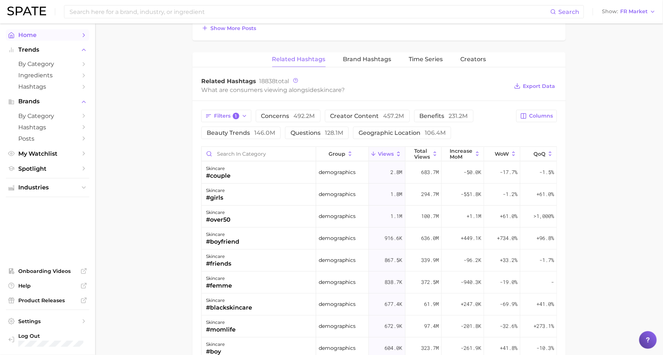
click at [82, 33] on icon "Sidebar" at bounding box center [84, 35] width 7 height 7
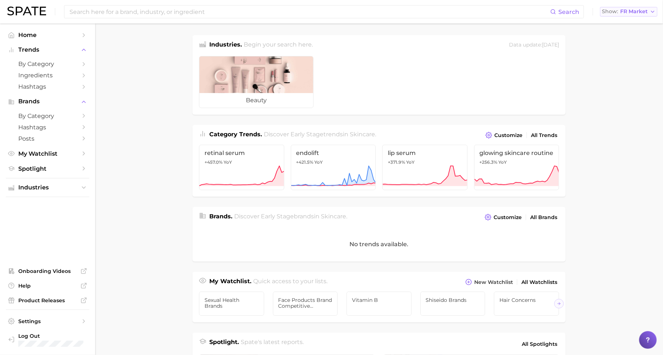
click at [618, 11] on span "Show" at bounding box center [610, 12] width 16 height 4
click at [625, 28] on button "[GEOGRAPHIC_DATA]" at bounding box center [632, 23] width 64 height 13
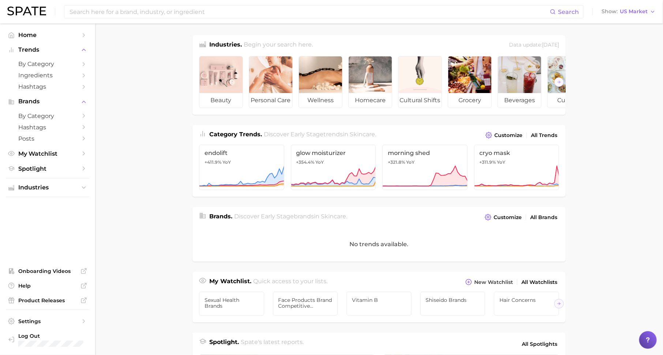
click at [86, 194] on ul "Industries" at bounding box center [47, 187] width 83 height 19
click at [81, 188] on icon "Sidebar" at bounding box center [84, 187] width 7 height 7
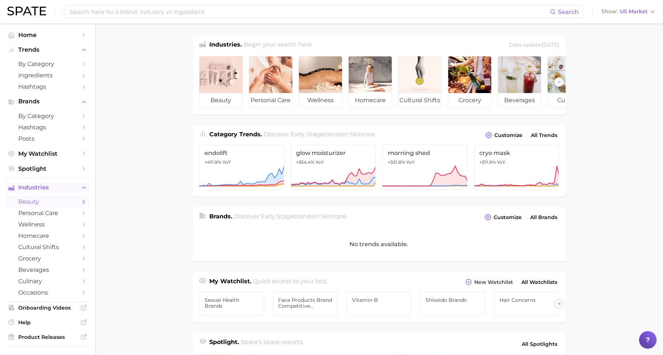
click at [71, 203] on span "beauty" at bounding box center [47, 201] width 59 height 7
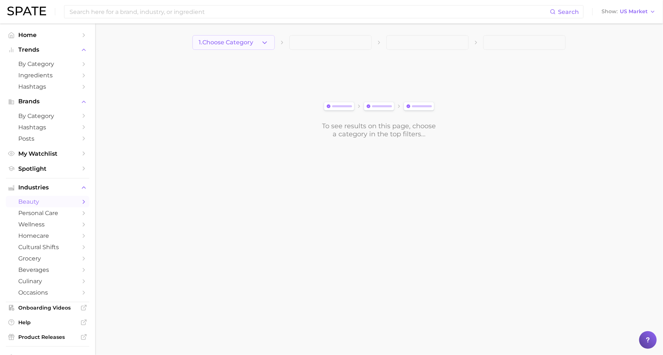
click at [255, 46] on button "1. Choose Category" at bounding box center [234, 42] width 82 height 15
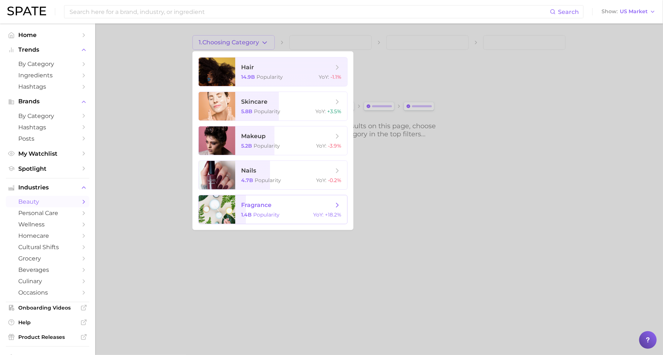
click at [282, 210] on span "fragrance 1.4b Popularity YoY : +18.2%" at bounding box center [291, 209] width 112 height 29
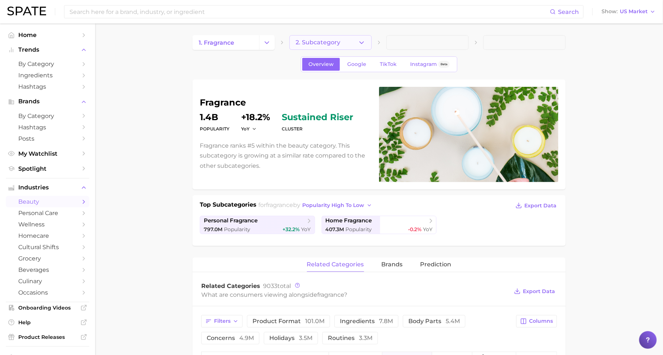
click at [314, 40] on span "2. Subcategory" at bounding box center [318, 42] width 45 height 7
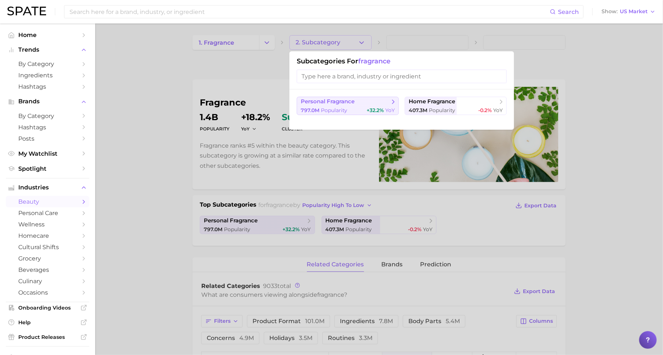
click at [367, 101] on span "personal fragrance" at bounding box center [345, 101] width 89 height 7
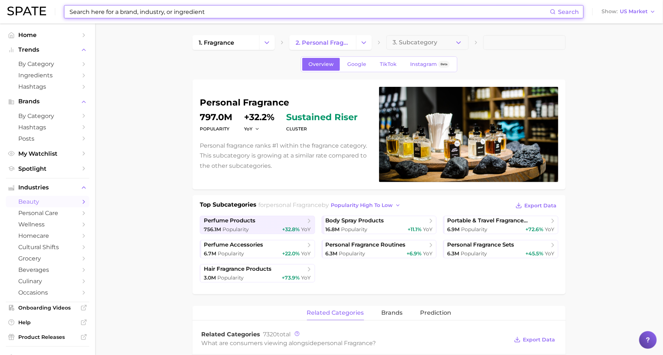
click at [235, 15] on input at bounding box center [309, 11] width 481 height 12
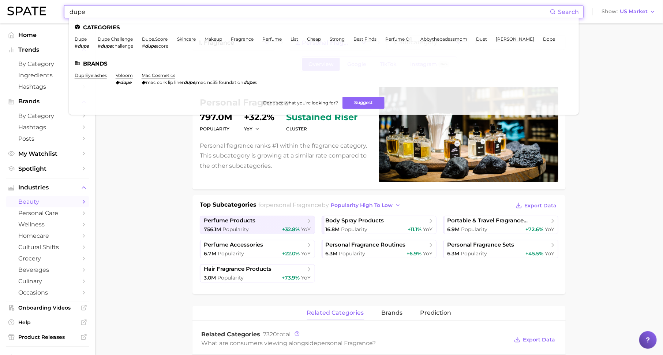
type input "dupe"
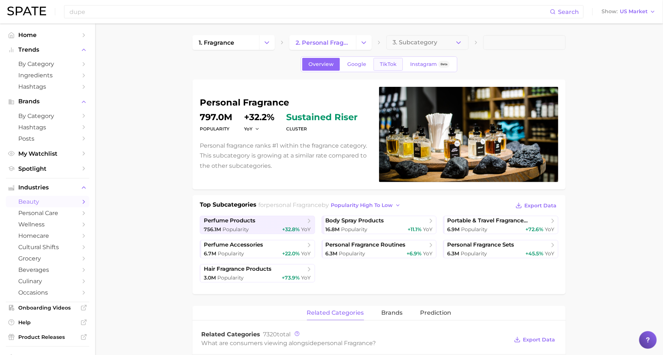
click at [390, 67] on link "TikTok" at bounding box center [388, 64] width 29 height 13
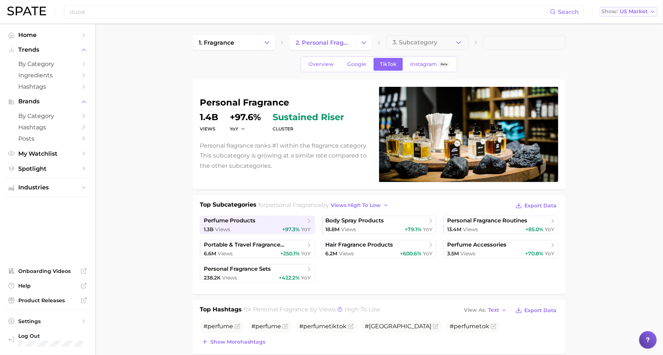
click at [627, 12] on span "US Market" at bounding box center [634, 12] width 28 height 4
click at [633, 54] on button "[GEOGRAPHIC_DATA]" at bounding box center [632, 50] width 64 height 13
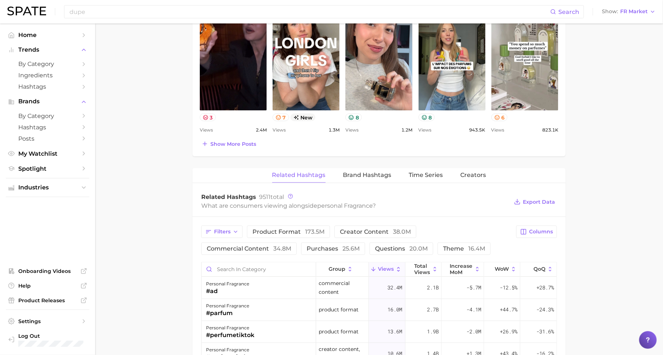
scroll to position [405, 0]
click at [260, 270] on input "Search in category" at bounding box center [259, 270] width 114 height 14
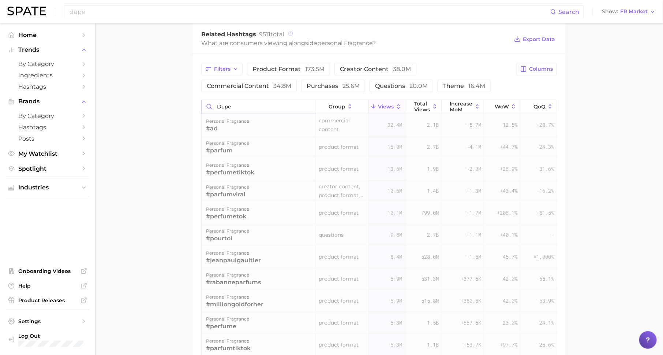
scroll to position [568, 0]
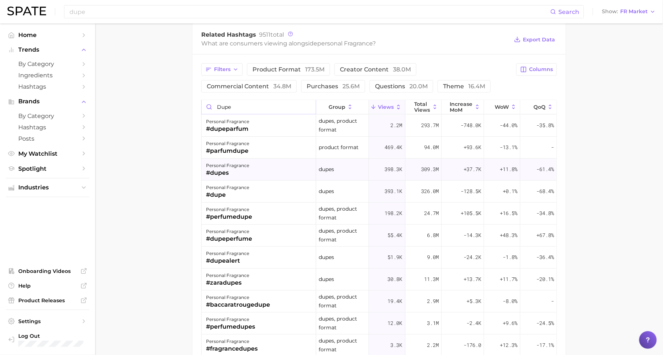
type input "dupe"
click at [245, 171] on div "#dupes" at bounding box center [227, 173] width 43 height 9
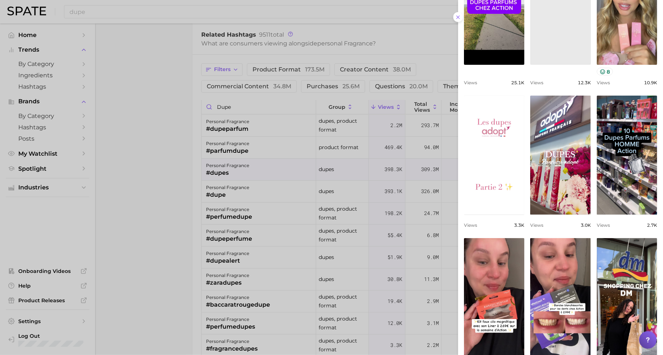
scroll to position [185, 0]
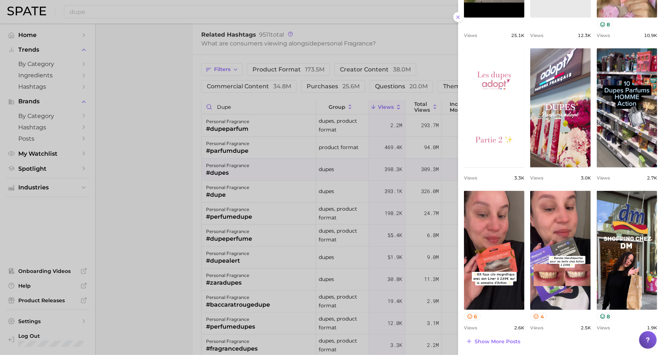
click at [443, 223] on div at bounding box center [331, 177] width 663 height 355
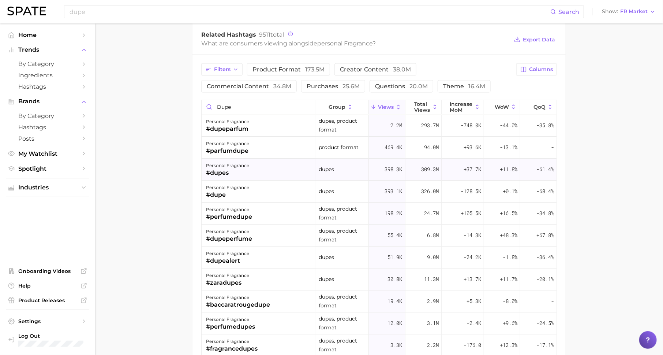
click at [393, 167] on span "398.3k" at bounding box center [394, 169] width 18 height 9
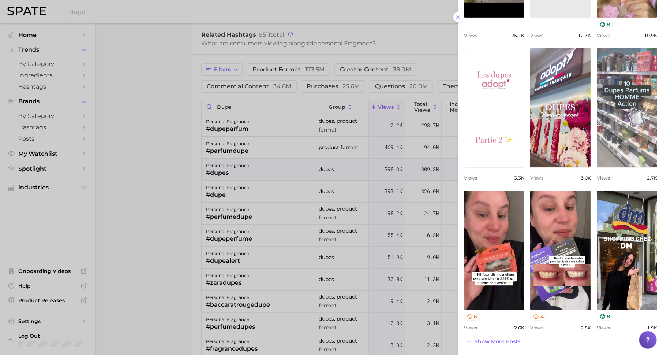
scroll to position [0, 0]
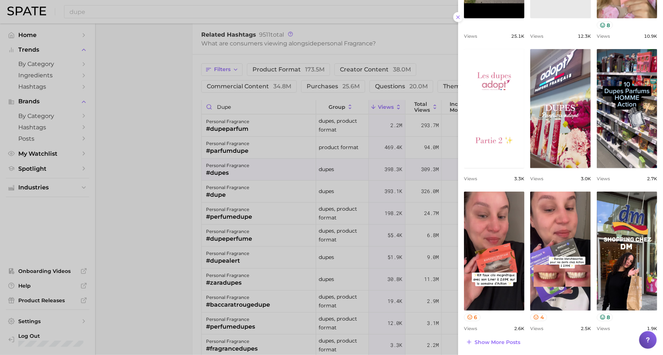
click at [306, 189] on div at bounding box center [331, 177] width 663 height 355
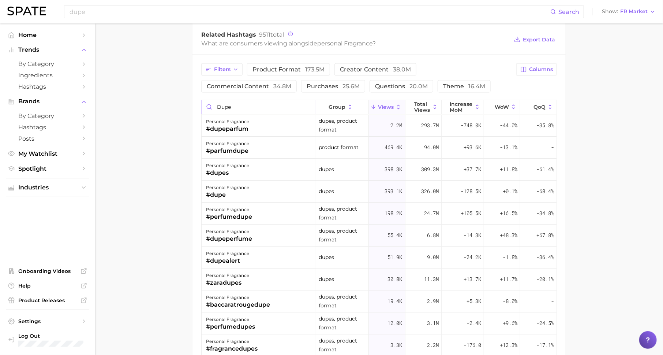
click at [309, 104] on input "dupe" at bounding box center [259, 107] width 114 height 14
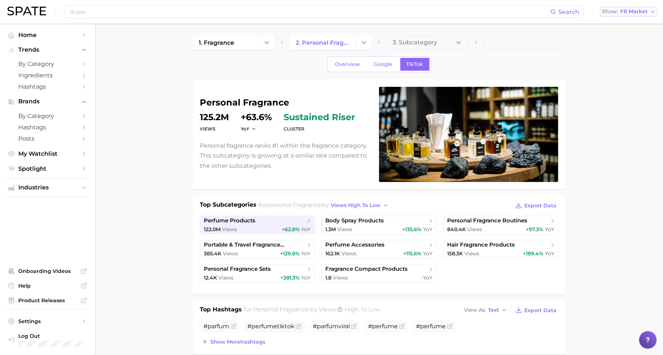
click at [635, 10] on span "FR Market" at bounding box center [633, 12] width 27 height 4
click at [632, 20] on button "[GEOGRAPHIC_DATA]" at bounding box center [632, 23] width 64 height 13
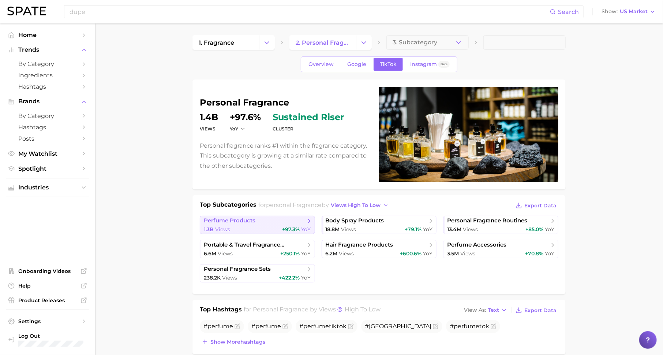
click at [290, 222] on span "perfume products" at bounding box center [255, 220] width 102 height 7
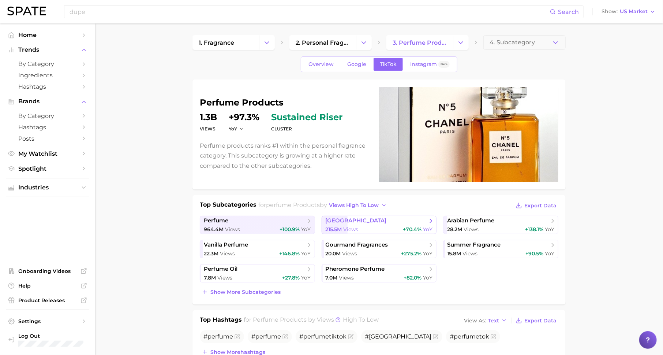
click at [347, 219] on span "[GEOGRAPHIC_DATA]" at bounding box center [356, 220] width 61 height 7
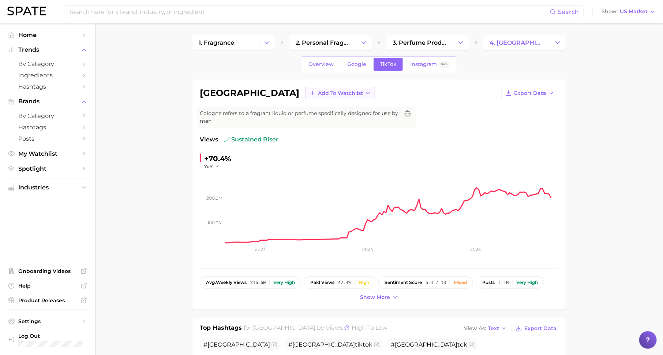
click at [318, 90] on span "Add to Watchlist" at bounding box center [340, 93] width 45 height 6
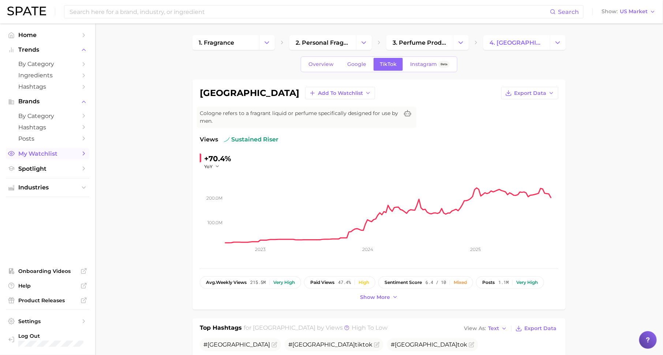
click at [57, 154] on span "My Watchlist" at bounding box center [47, 153] width 59 height 7
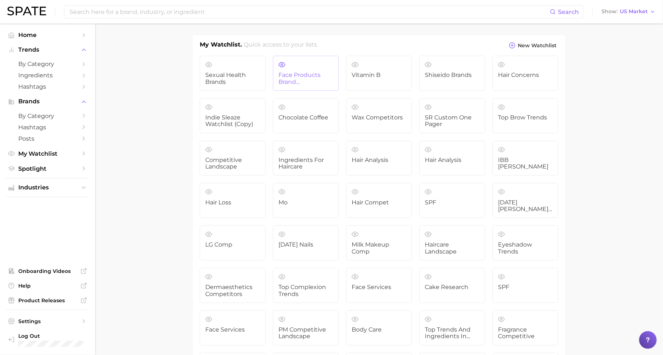
click at [306, 78] on span "Face products Brand Competitive Analysis" at bounding box center [306, 79] width 55 height 14
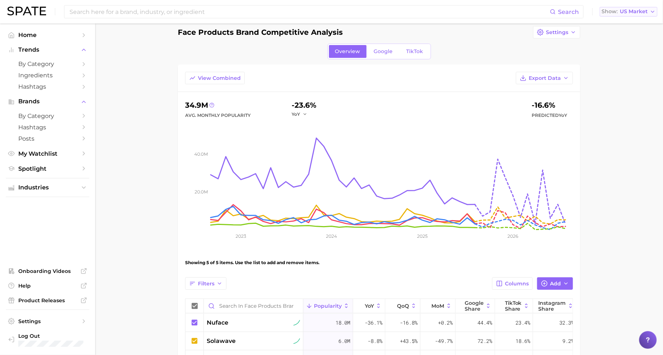
click at [643, 11] on span "US Market" at bounding box center [634, 12] width 28 height 4
click at [387, 51] on span "Google" at bounding box center [383, 51] width 19 height 6
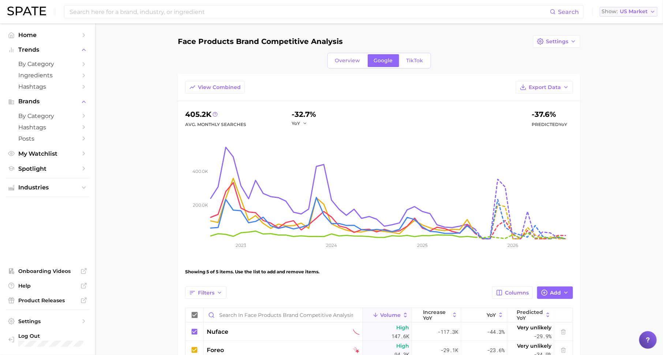
click at [650, 12] on icon "button" at bounding box center [653, 12] width 6 height 6
click at [622, 34] on span "[GEOGRAPHIC_DATA]" at bounding box center [632, 37] width 57 height 6
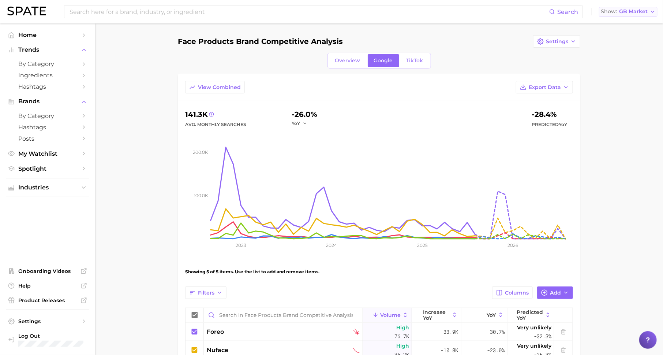
click at [637, 11] on span "GB Market" at bounding box center [633, 12] width 29 height 4
click at [636, 46] on button "[GEOGRAPHIC_DATA]" at bounding box center [631, 50] width 64 height 13
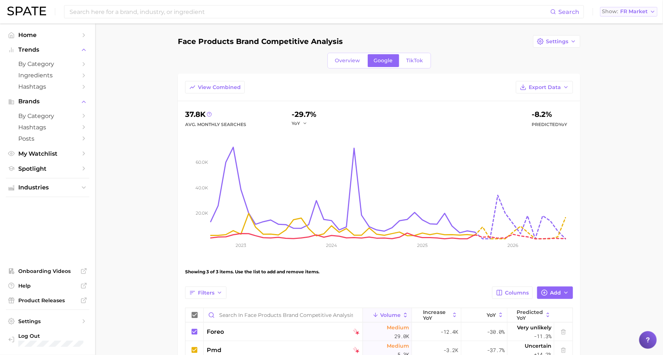
click at [636, 10] on span "FR Market" at bounding box center [633, 12] width 27 height 4
click at [629, 64] on span "[GEOGRAPHIC_DATA]" at bounding box center [632, 63] width 57 height 6
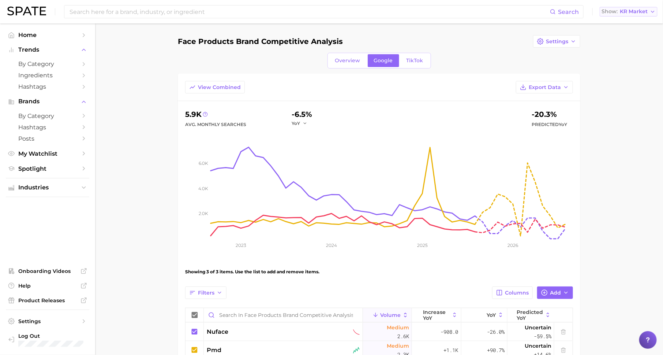
click at [634, 10] on span "KR Market" at bounding box center [634, 12] width 28 height 4
click at [627, 26] on span "[GEOGRAPHIC_DATA]" at bounding box center [632, 23] width 57 height 6
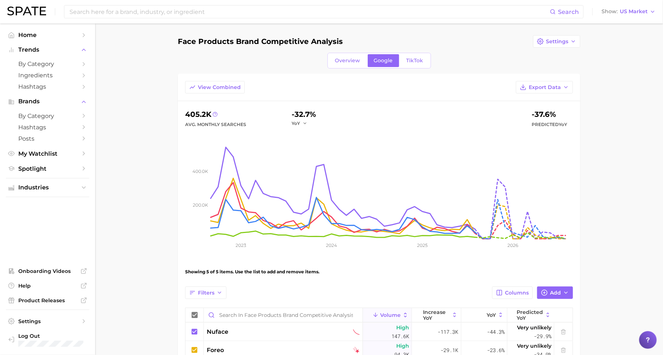
click at [406, 53] on div "Overview Google TikTok" at bounding box center [380, 61] width 104 height 16
click at [402, 70] on div "Face products Brand Competitive Analysis Settings Overview Google TikTok View C…" at bounding box center [379, 237] width 403 height 405
click at [412, 63] on link "TikTok" at bounding box center [414, 60] width 29 height 13
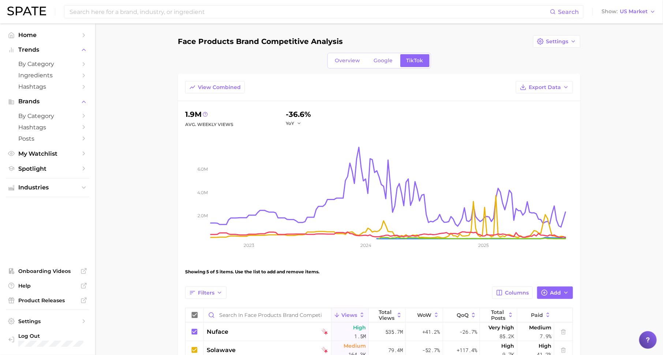
click at [645, 19] on div "Search Show US Market" at bounding box center [331, 11] width 649 height 23
click at [646, 12] on span "US Market" at bounding box center [634, 12] width 28 height 4
click at [633, 57] on button "[GEOGRAPHIC_DATA]" at bounding box center [632, 63] width 64 height 13
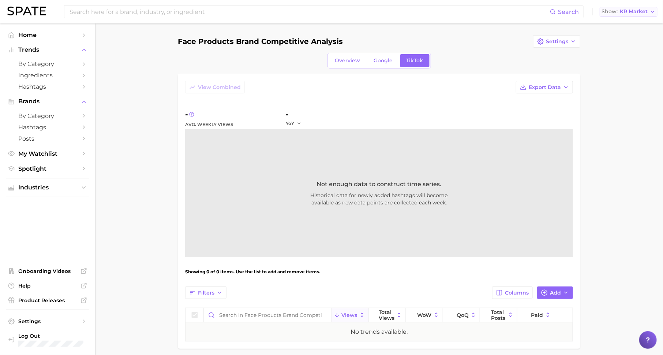
click at [638, 10] on span "KR Market" at bounding box center [634, 12] width 28 height 4
click at [626, 51] on button "[GEOGRAPHIC_DATA]" at bounding box center [632, 50] width 64 height 13
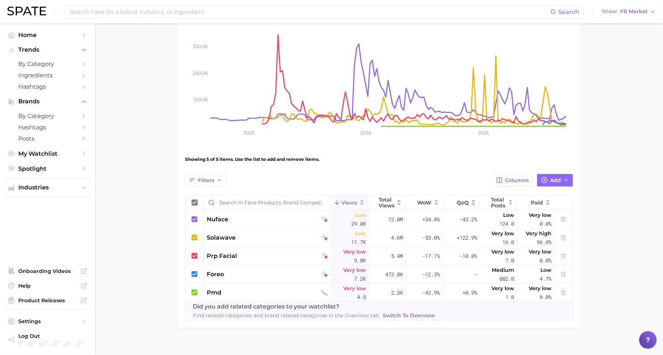
scroll to position [112, 0]
click at [67, 190] on span "Industries" at bounding box center [47, 187] width 59 height 7
click at [651, 10] on icon "button" at bounding box center [653, 12] width 6 height 6
click at [639, 17] on button "[GEOGRAPHIC_DATA]" at bounding box center [632, 23] width 64 height 13
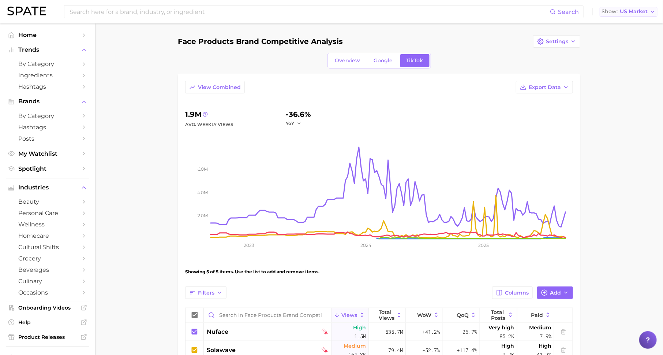
click at [637, 13] on span "US Market" at bounding box center [634, 12] width 28 height 4
click at [86, 198] on link "beauty" at bounding box center [47, 201] width 83 height 11
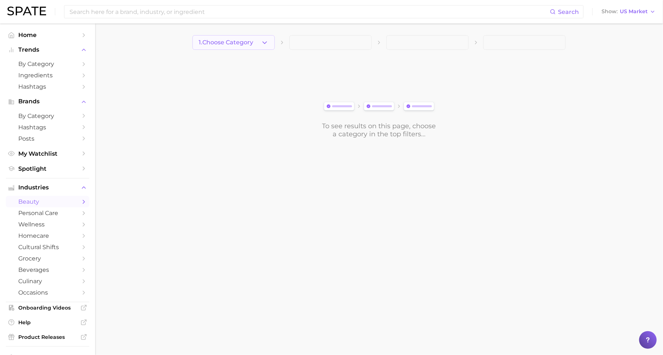
click at [245, 43] on span "1. Choose Category" at bounding box center [226, 42] width 55 height 7
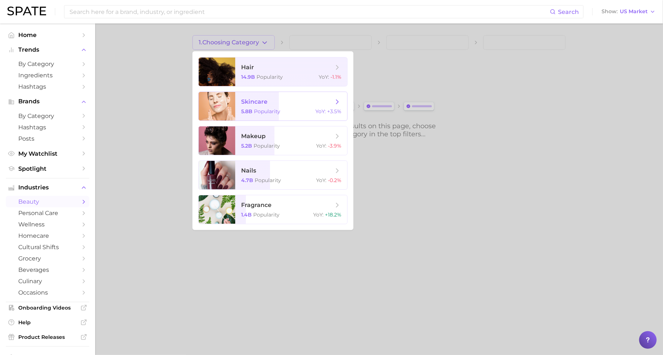
click at [276, 100] on span "skincare" at bounding box center [287, 102] width 92 height 8
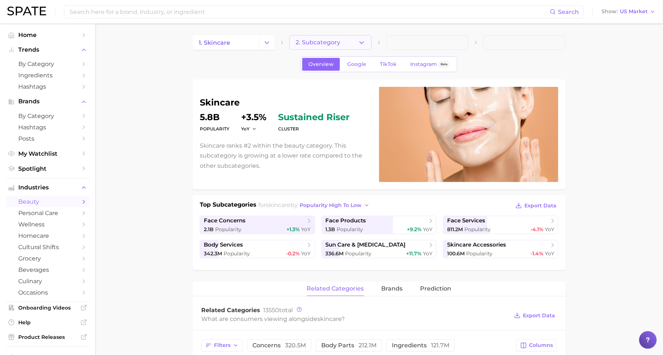
click at [344, 42] on button "2. Subcategory" at bounding box center [331, 42] width 82 height 15
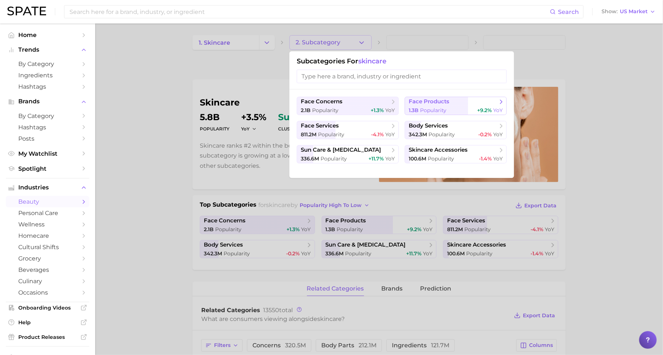
click at [430, 109] on span "Popularity" at bounding box center [433, 110] width 26 height 7
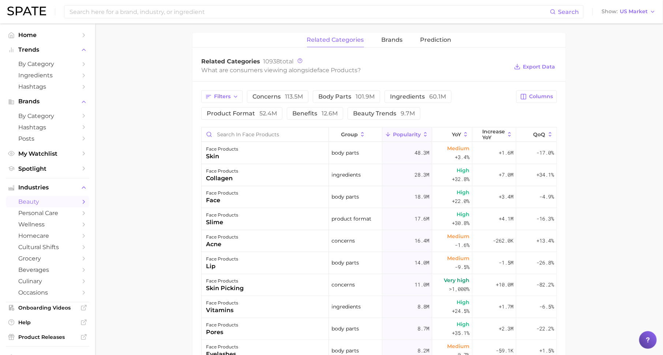
scroll to position [285, 0]
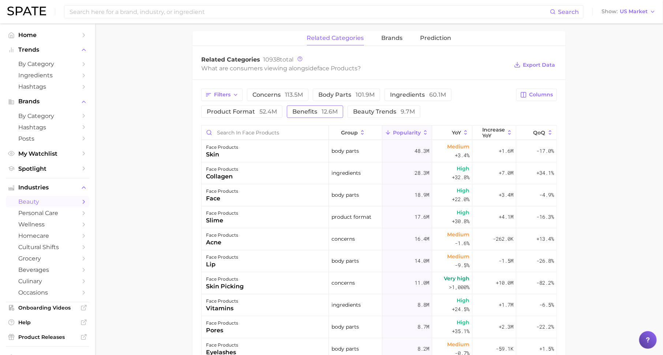
click at [300, 109] on span "benefits 12.6m" at bounding box center [314, 112] width 45 height 6
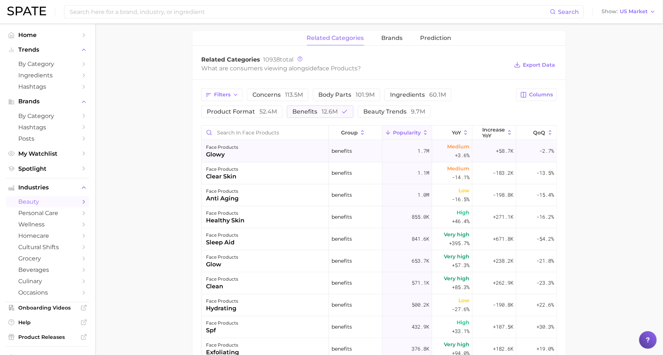
click at [285, 146] on div "face products glowy" at bounding box center [265, 151] width 127 height 22
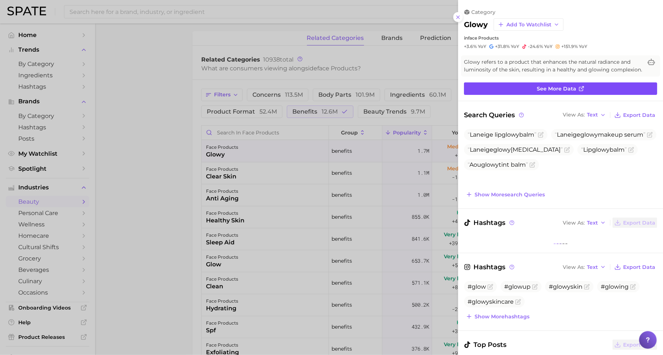
click at [550, 87] on span "See more data" at bounding box center [557, 89] width 40 height 6
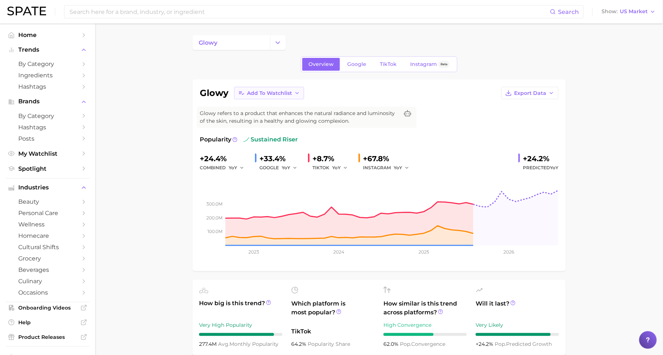
click at [273, 92] on span "Add to Watchlist" at bounding box center [269, 93] width 45 height 6
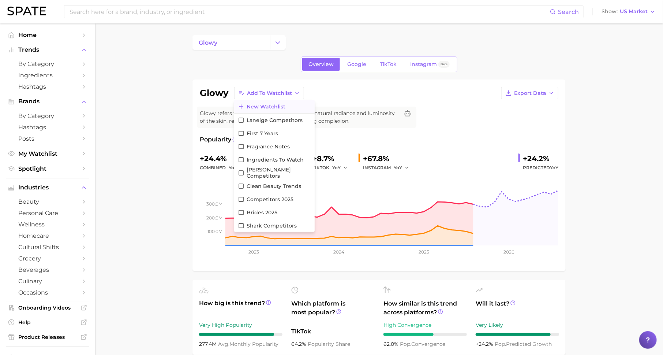
click at [274, 104] on span "New Watchlist" at bounding box center [266, 107] width 39 height 6
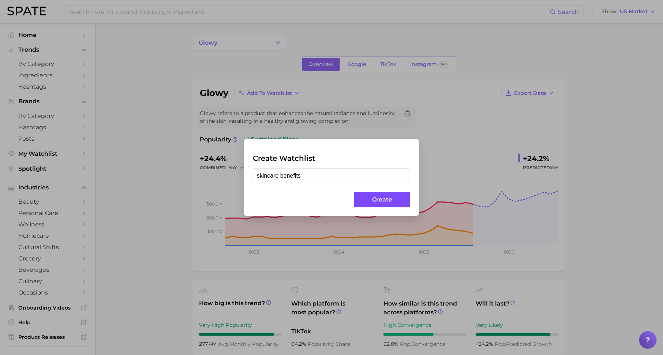
type input "skincare benefits"
click at [374, 201] on button "Create" at bounding box center [382, 200] width 56 height 16
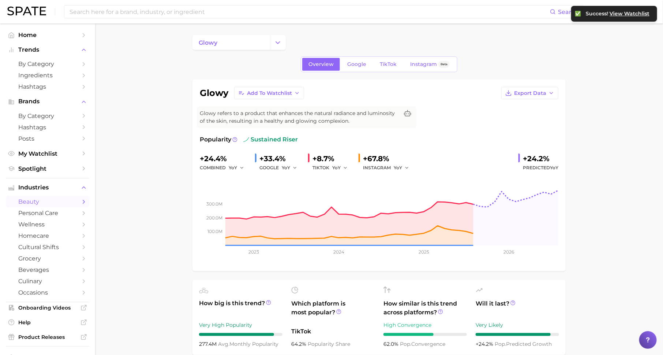
click at [55, 202] on span "beauty" at bounding box center [47, 201] width 59 height 7
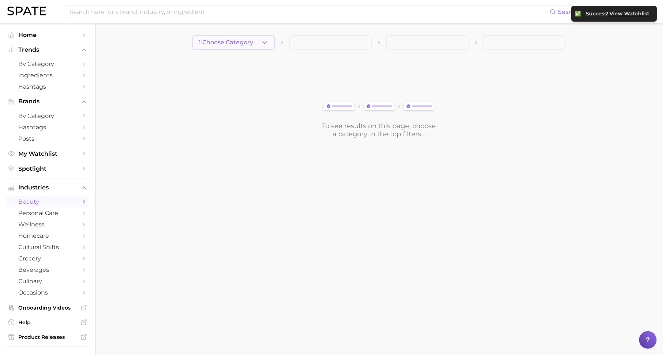
click at [258, 39] on button "1. Choose Category" at bounding box center [234, 42] width 82 height 15
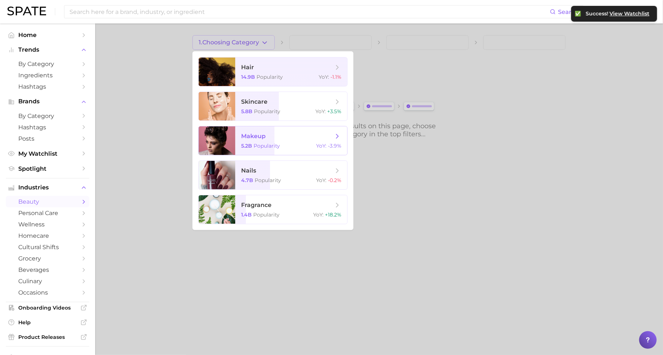
click at [268, 142] on span "makeup 5.2b Popularity YoY : -3.9%" at bounding box center [291, 140] width 112 height 29
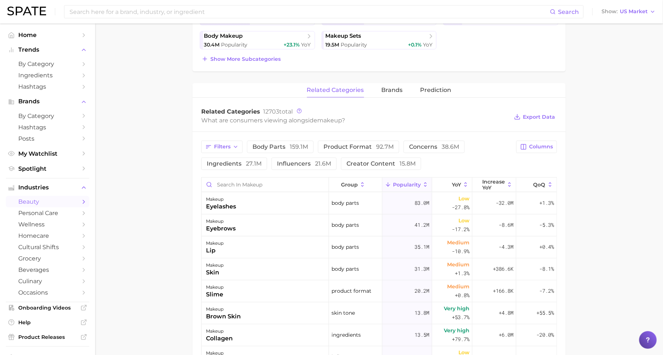
scroll to position [232, 0]
click at [299, 184] on input "Search in makeup" at bounding box center [265, 185] width 127 height 14
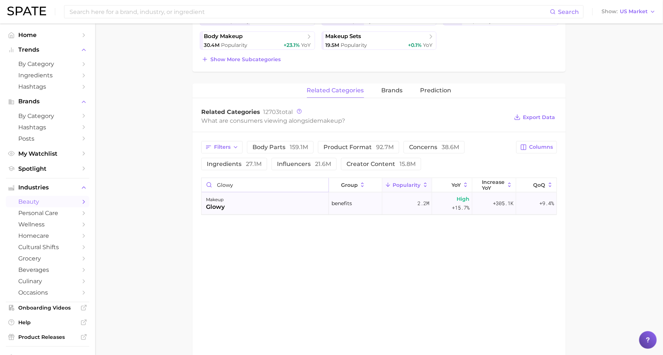
type input "glowy"
click at [290, 203] on div "makeup glowy" at bounding box center [265, 204] width 127 height 22
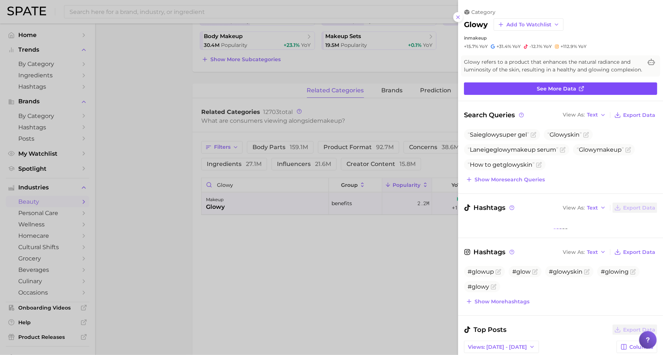
click at [597, 90] on link "See more data" at bounding box center [560, 88] width 193 height 12
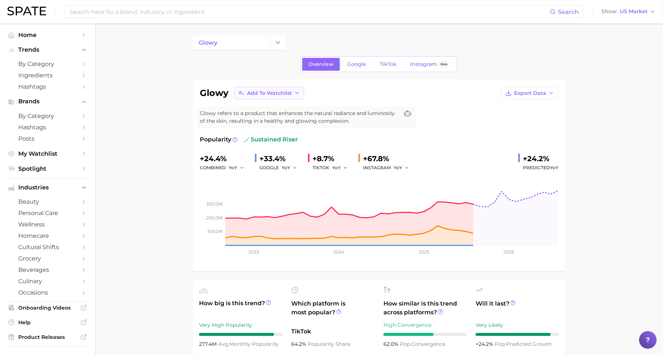
click at [270, 94] on span "Add to Watchlist" at bounding box center [269, 93] width 45 height 6
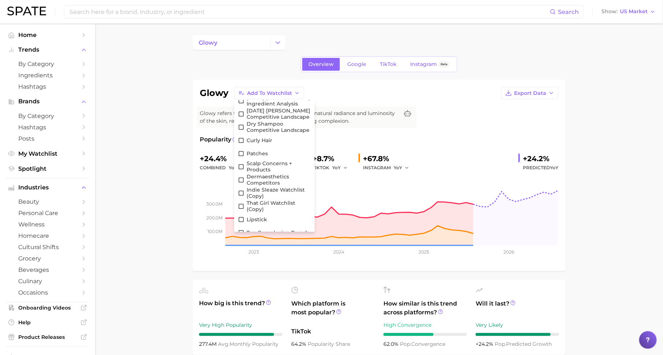
scroll to position [3650, 0]
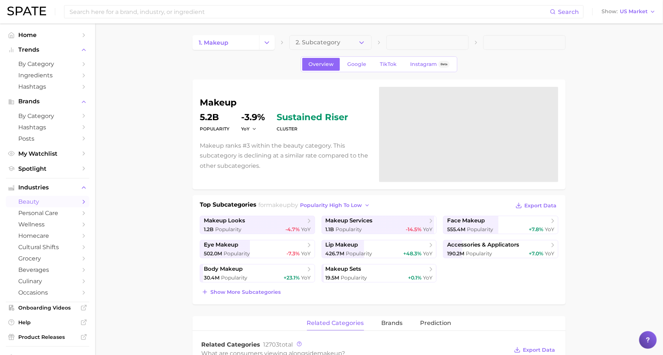
scroll to position [232, 0]
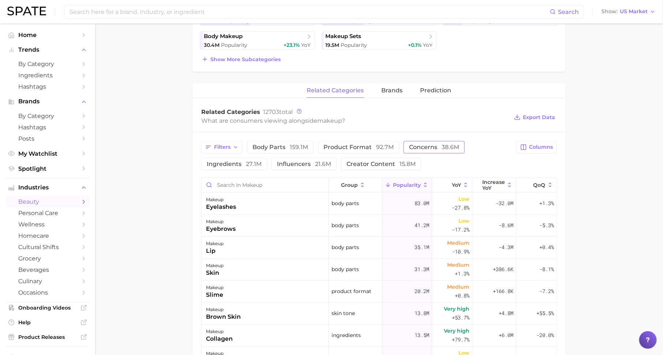
click at [422, 144] on span "concerns 38.6m" at bounding box center [434, 147] width 50 height 6
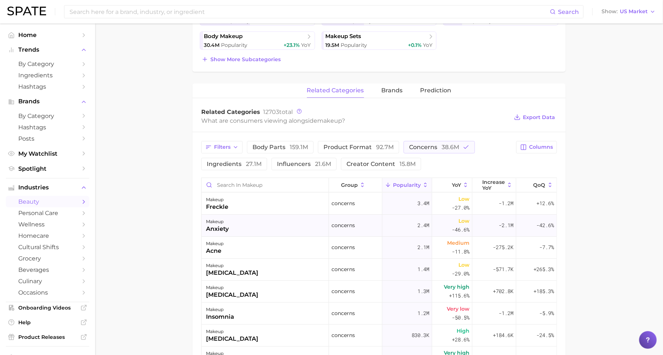
click at [266, 228] on div "makeup anxiety" at bounding box center [265, 225] width 127 height 22
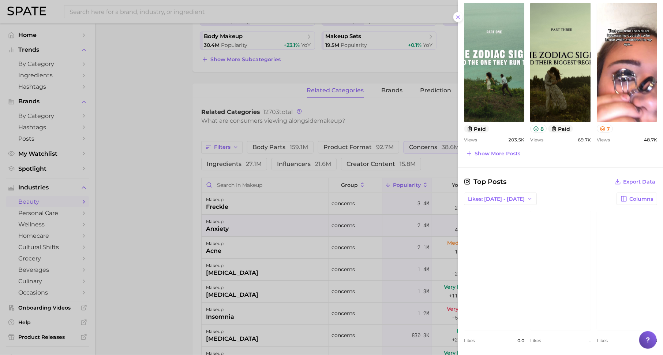
scroll to position [312, 0]
click at [307, 264] on div at bounding box center [331, 177] width 663 height 355
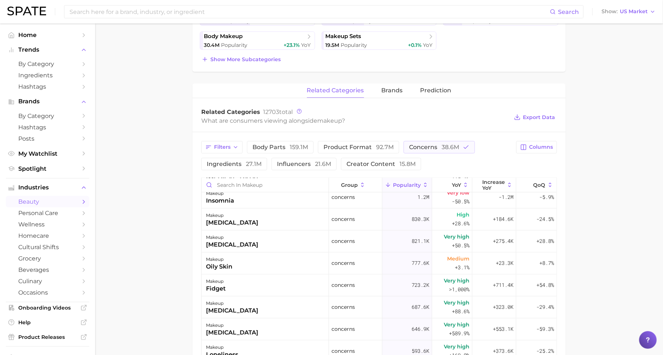
scroll to position [116, 0]
click at [77, 35] on link "Home" at bounding box center [47, 34] width 83 height 11
